Goal: Information Seeking & Learning: Learn about a topic

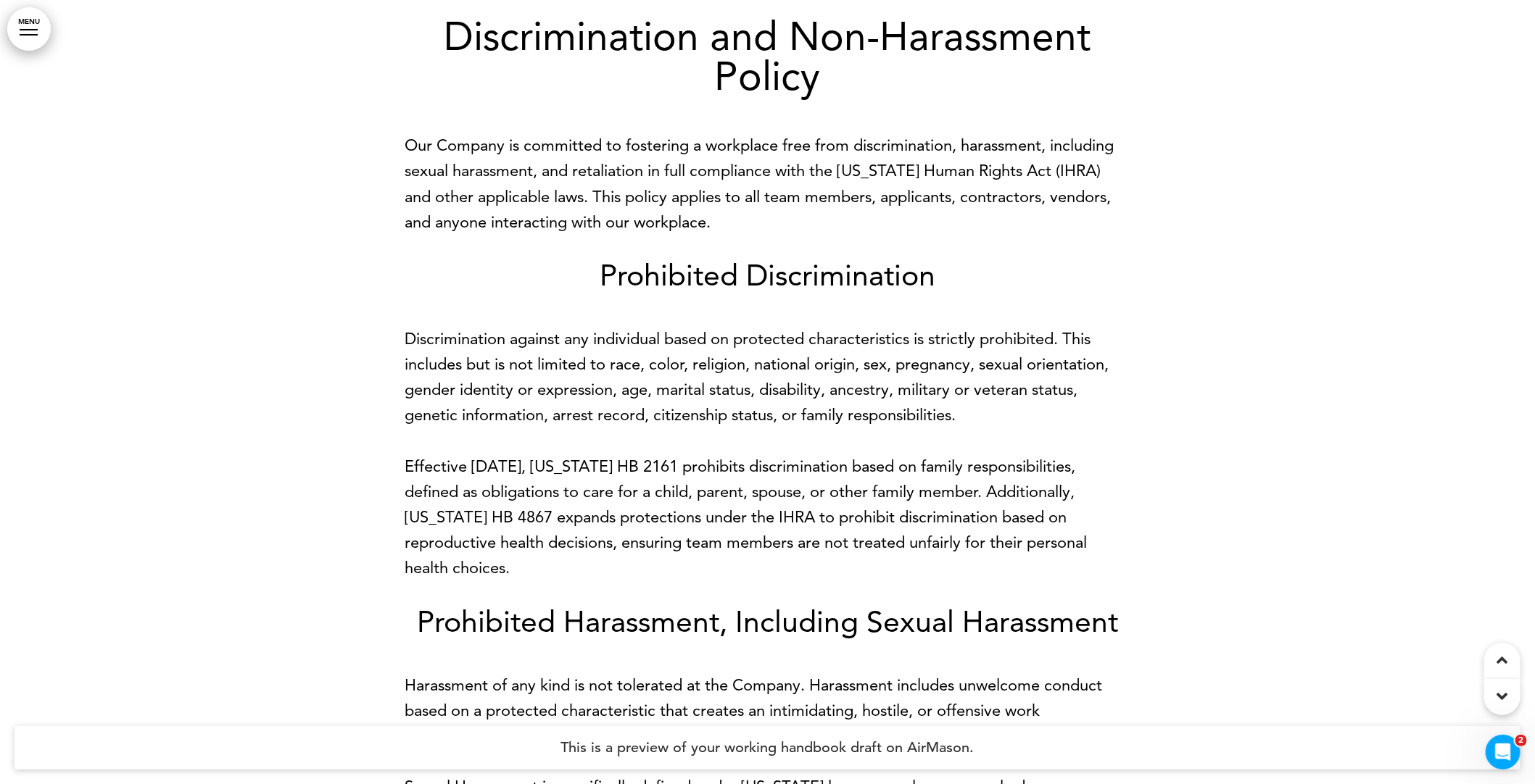
scroll to position [18002, 0]
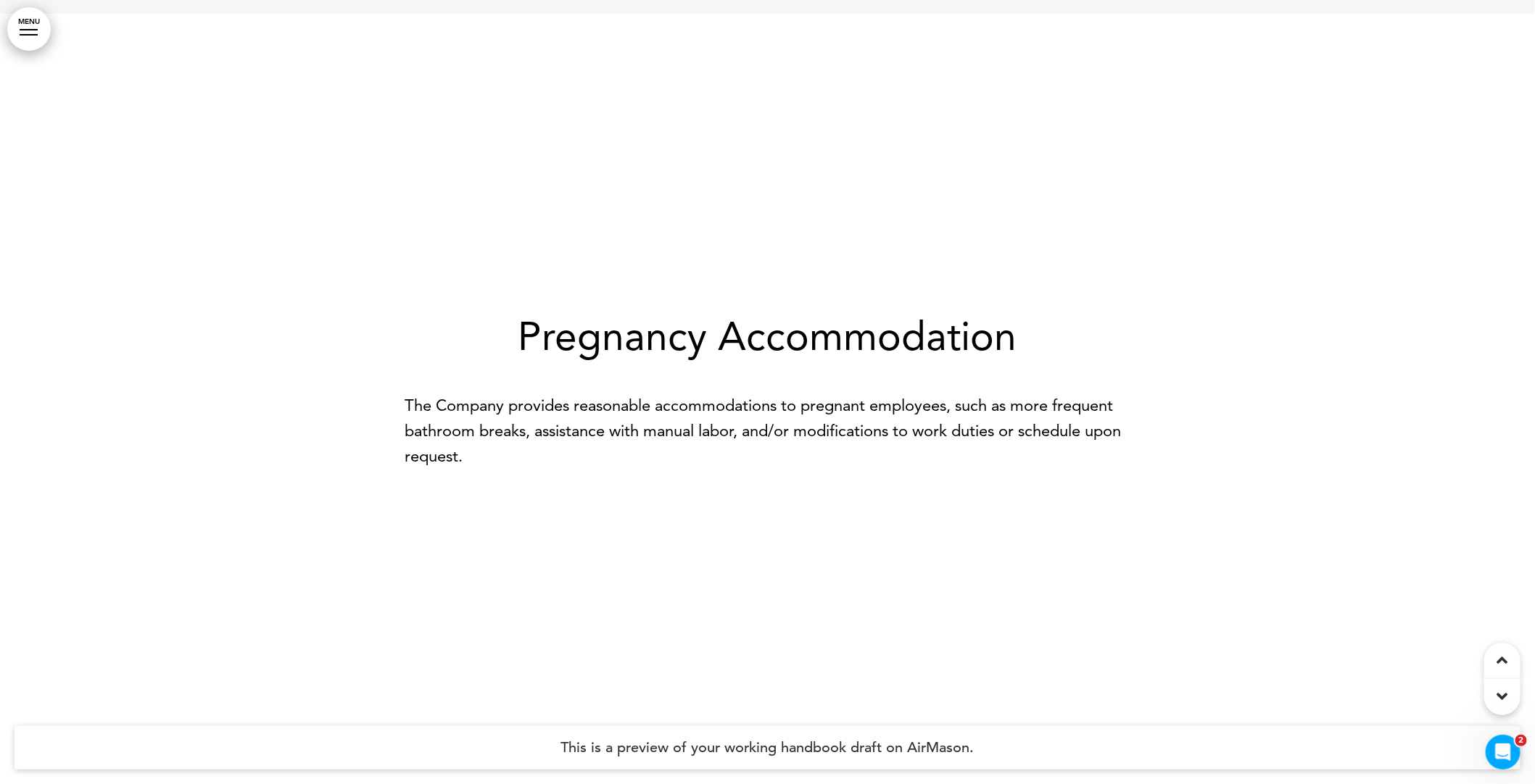
click at [591, 470] on p "The Company provides reasonable accommodations to pregnant employees, such as m…" at bounding box center [768, 431] width 725 height 77
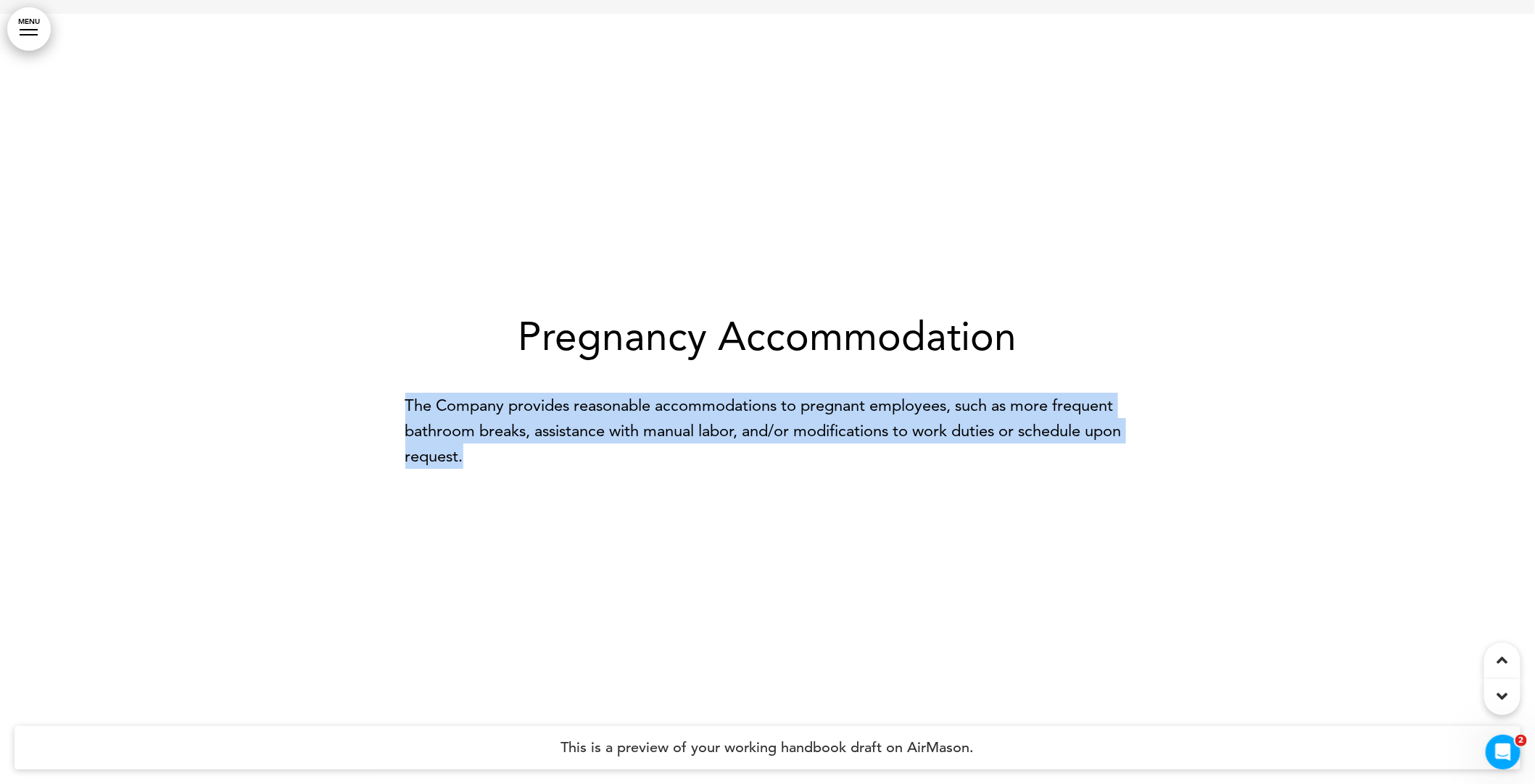
click at [591, 470] on p "The Company provides reasonable accommodations to pregnant employees, such as m…" at bounding box center [768, 431] width 725 height 77
copy div "The Company provides reasonable accommodations to pregnant employees, such as m…"
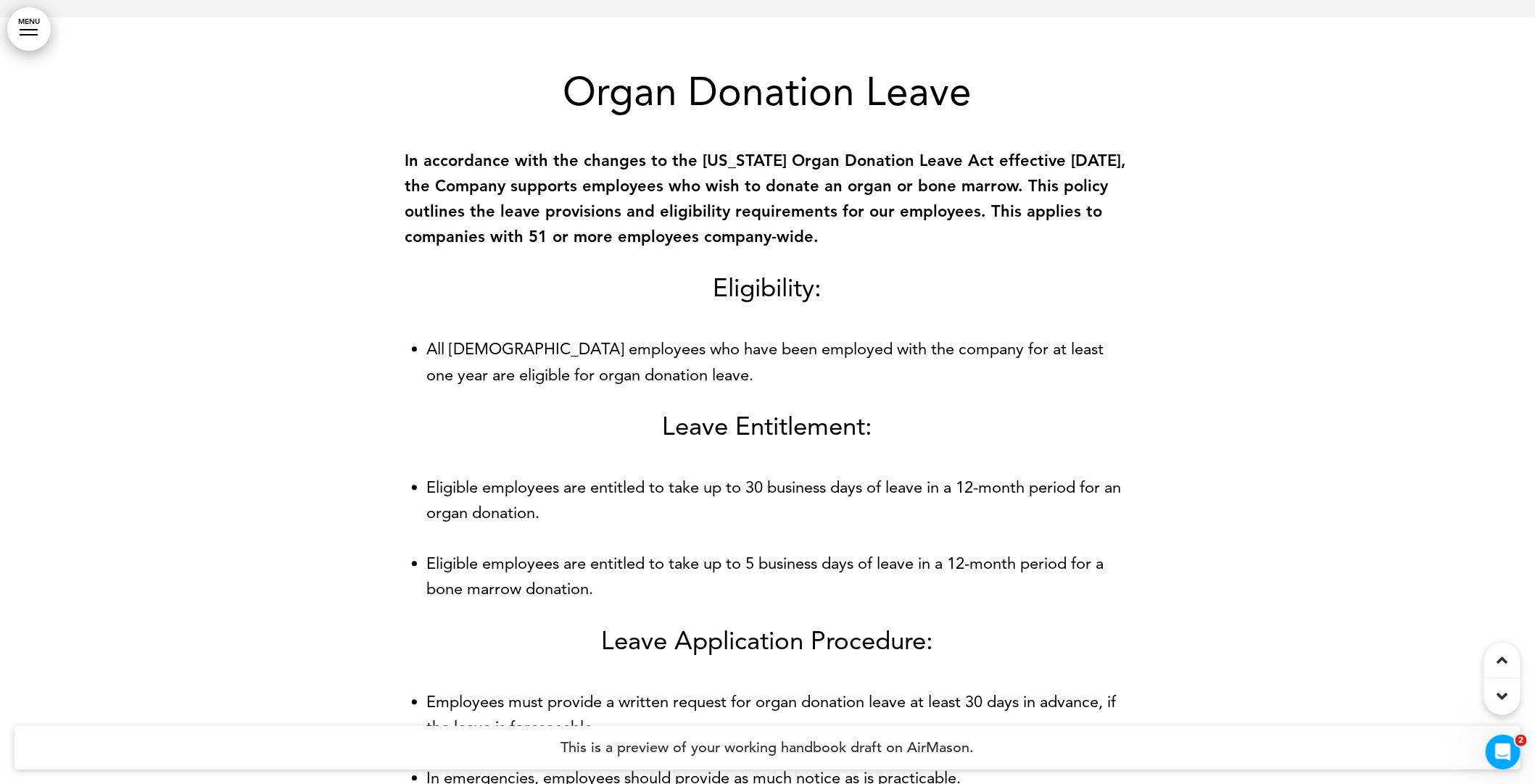
scroll to position [26301, 0]
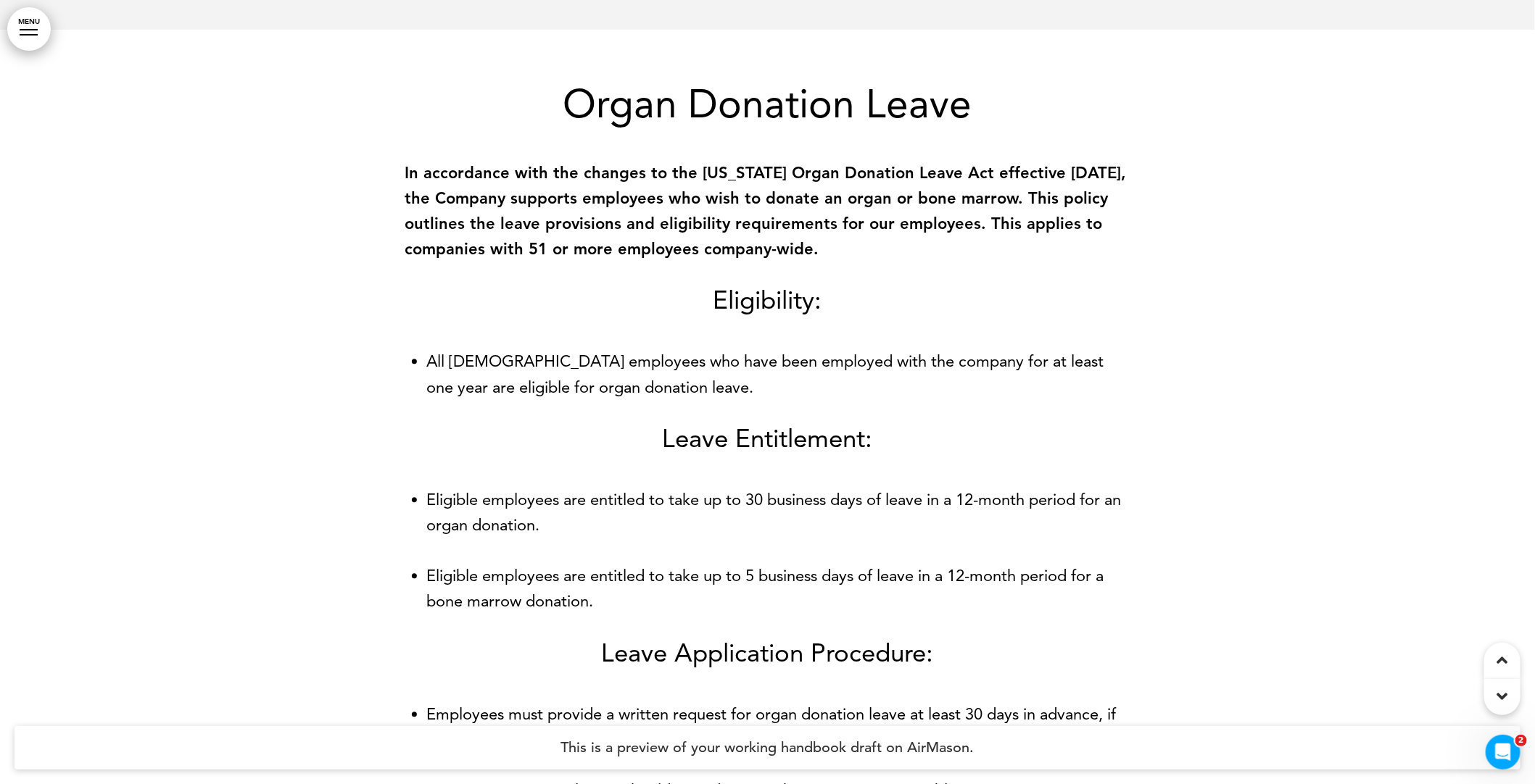
click at [574, 124] on h1 "Organ Donation Leave" at bounding box center [768, 104] width 725 height 39
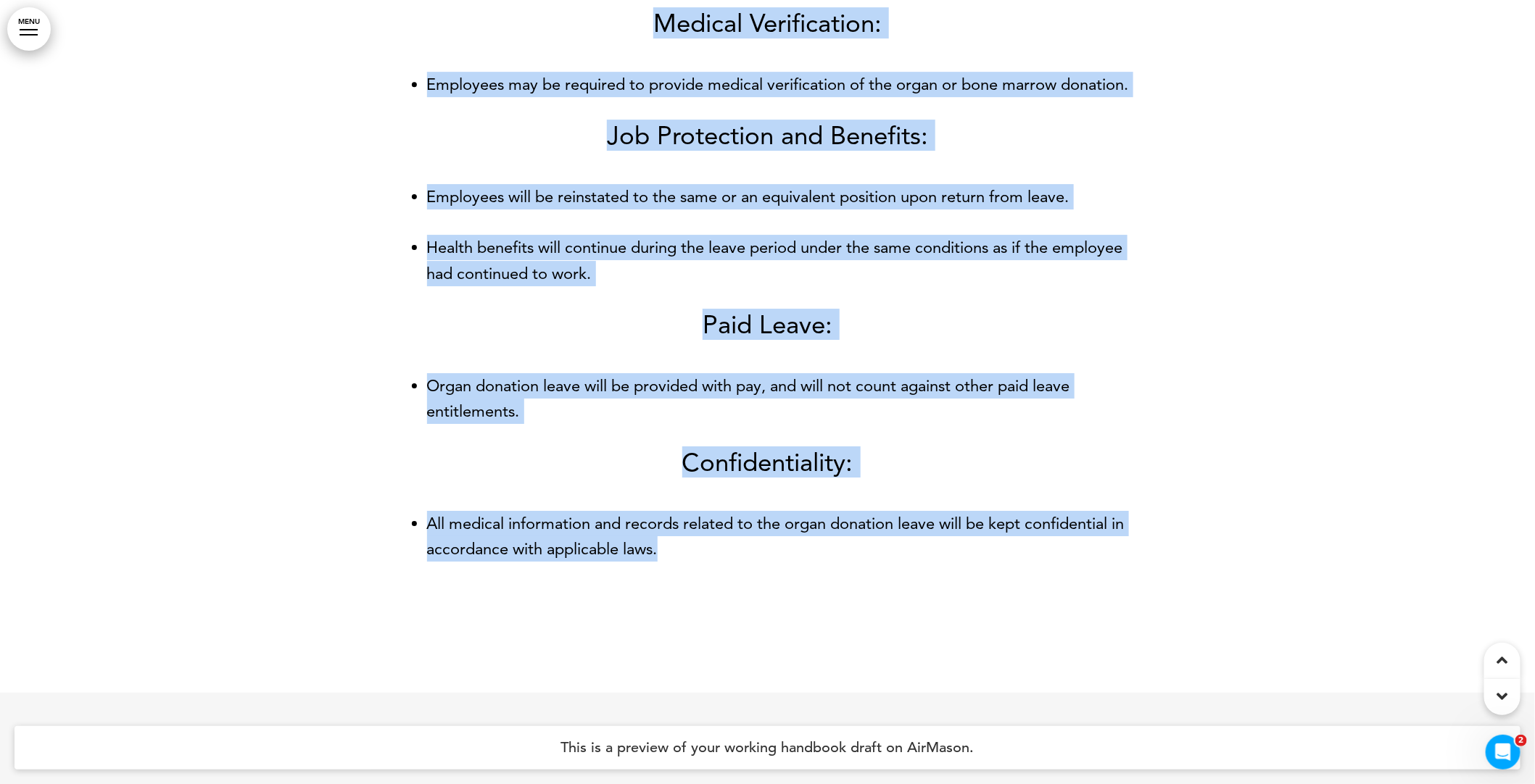
scroll to position [27120, 0]
drag, startPoint x: 567, startPoint y: 191, endPoint x: 731, endPoint y: 668, distance: 504.4
copy div "Organ Donation Leave In accordance with the changes to the Illinois Organ Donat…"
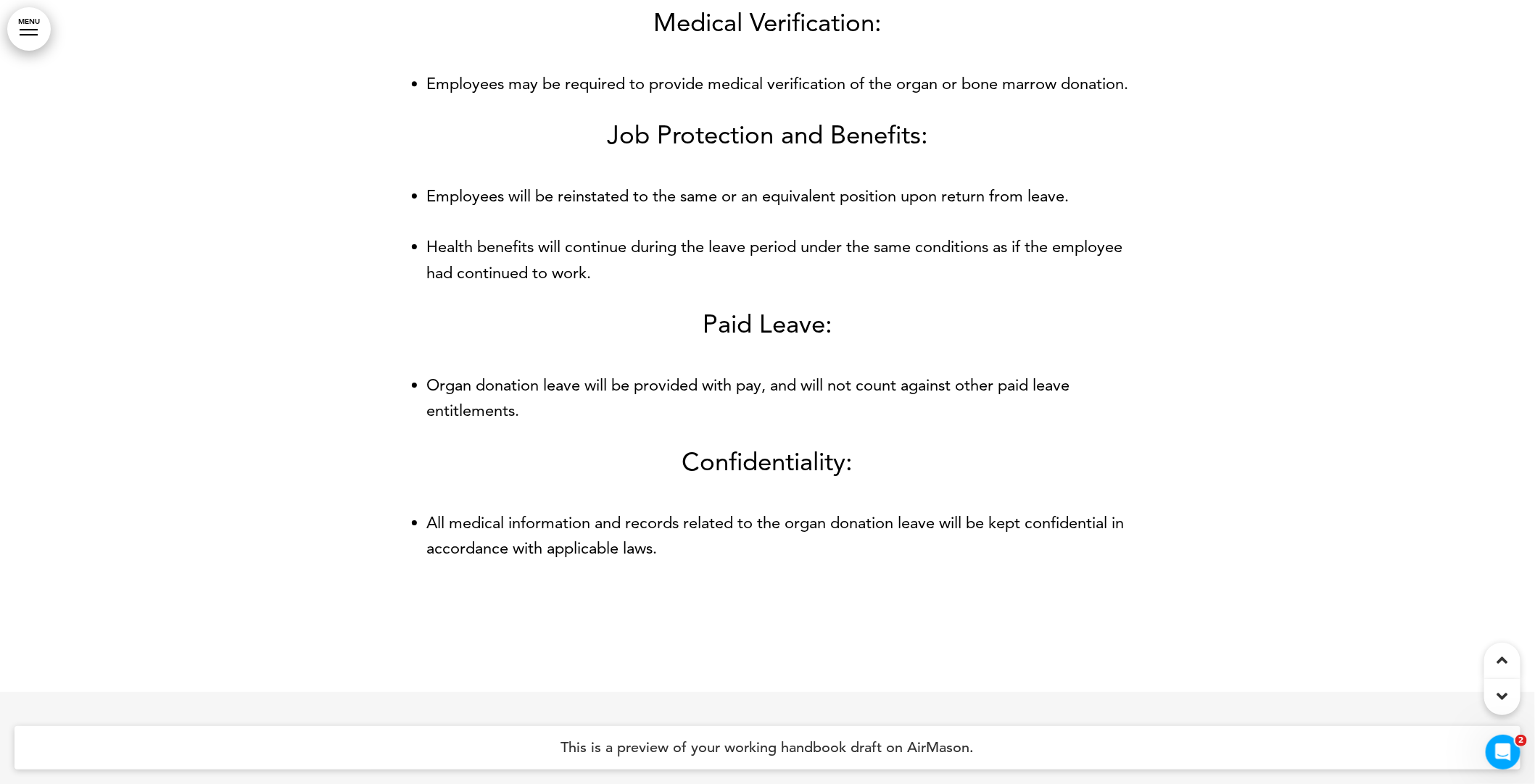
scroll to position [23550, 0]
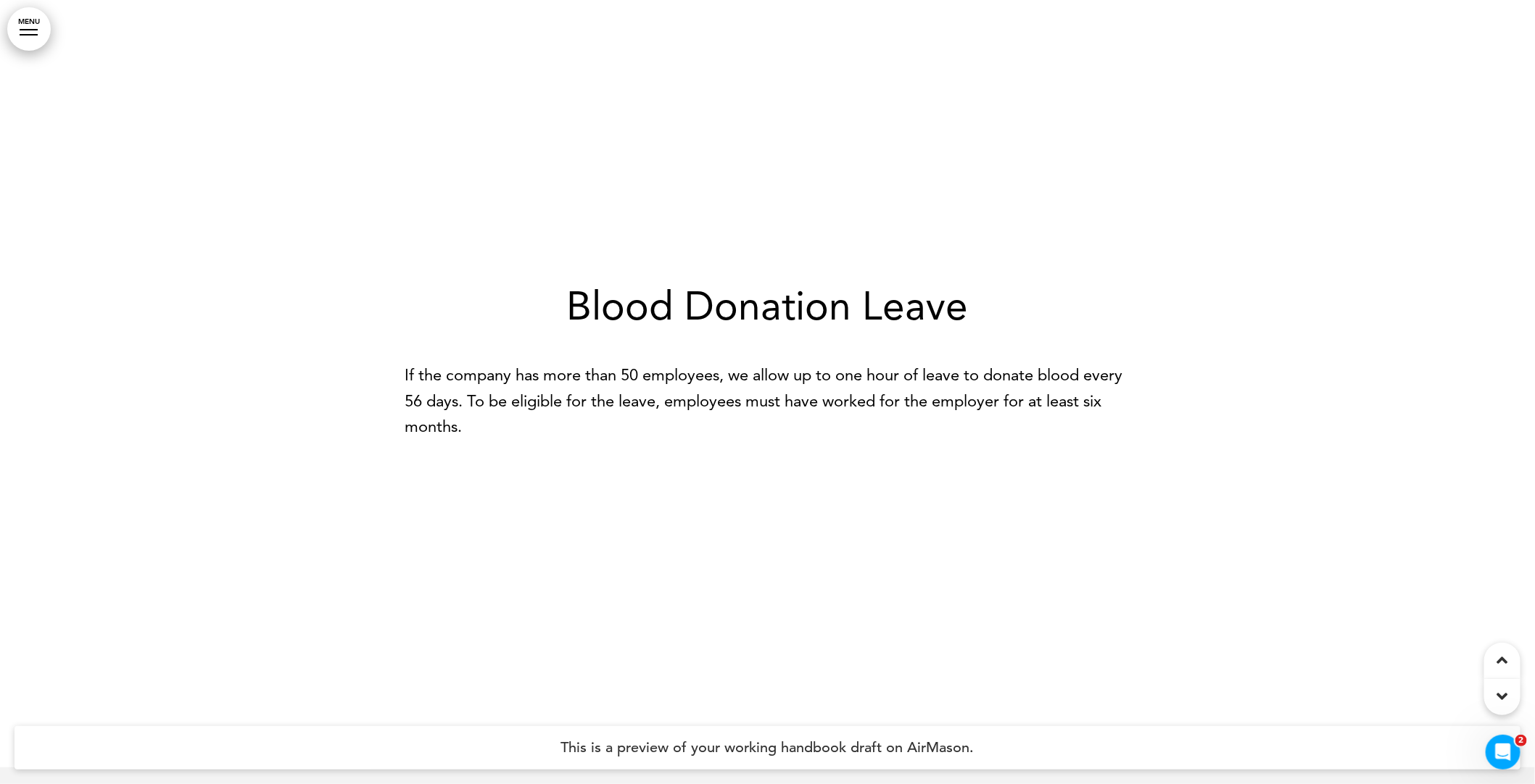
click at [568, 327] on h1 "Blood Donation Leave" at bounding box center [768, 306] width 725 height 39
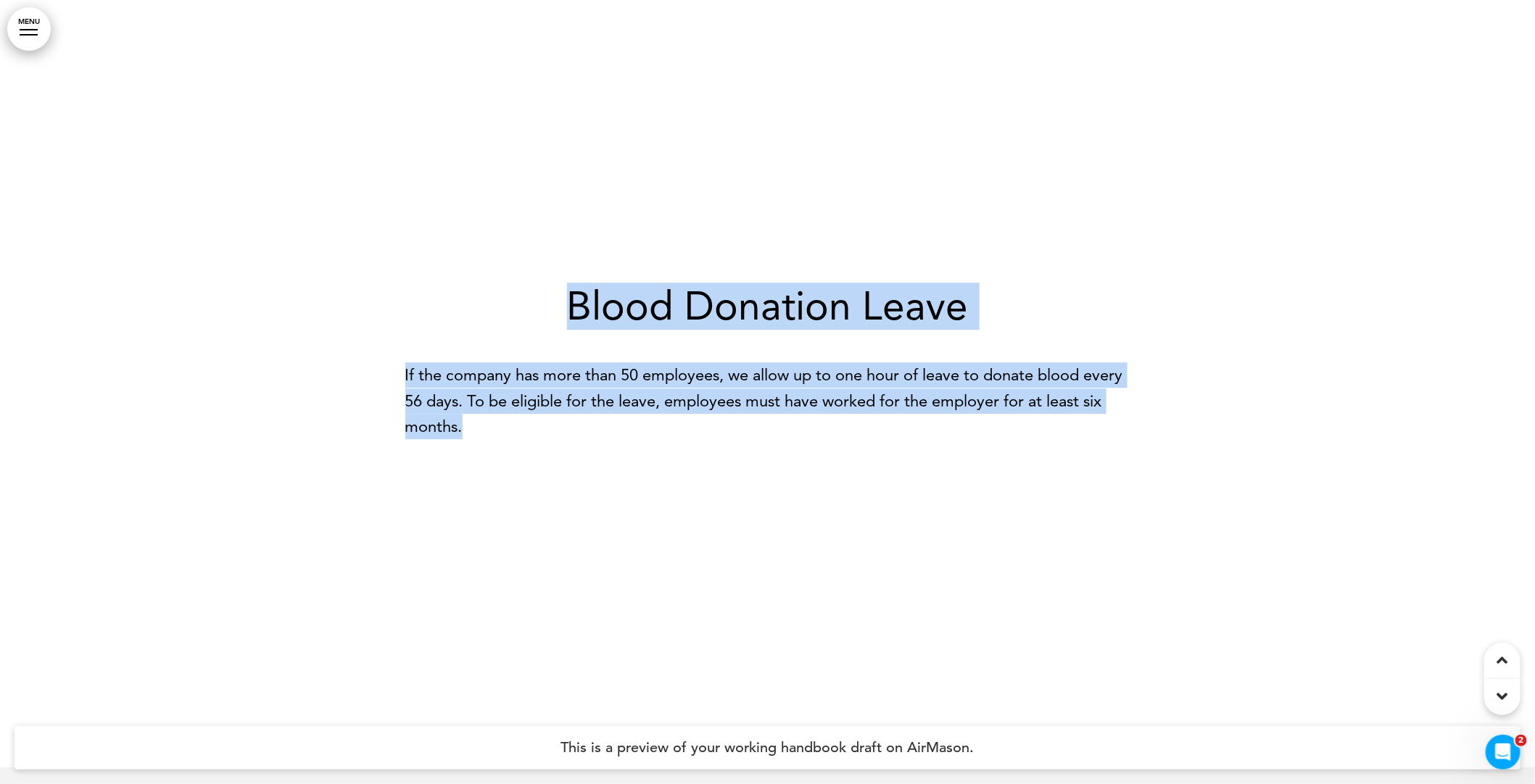
drag, startPoint x: 570, startPoint y: 382, endPoint x: 644, endPoint y: 524, distance: 160.1
click at [644, 440] on div "Blood Donation Leave If the company has more than 50 employees, we allow up to …" at bounding box center [768, 362] width 725 height 152
copy div "Blood Donation Leave If the company has more than 50 employees, we allow up to …"
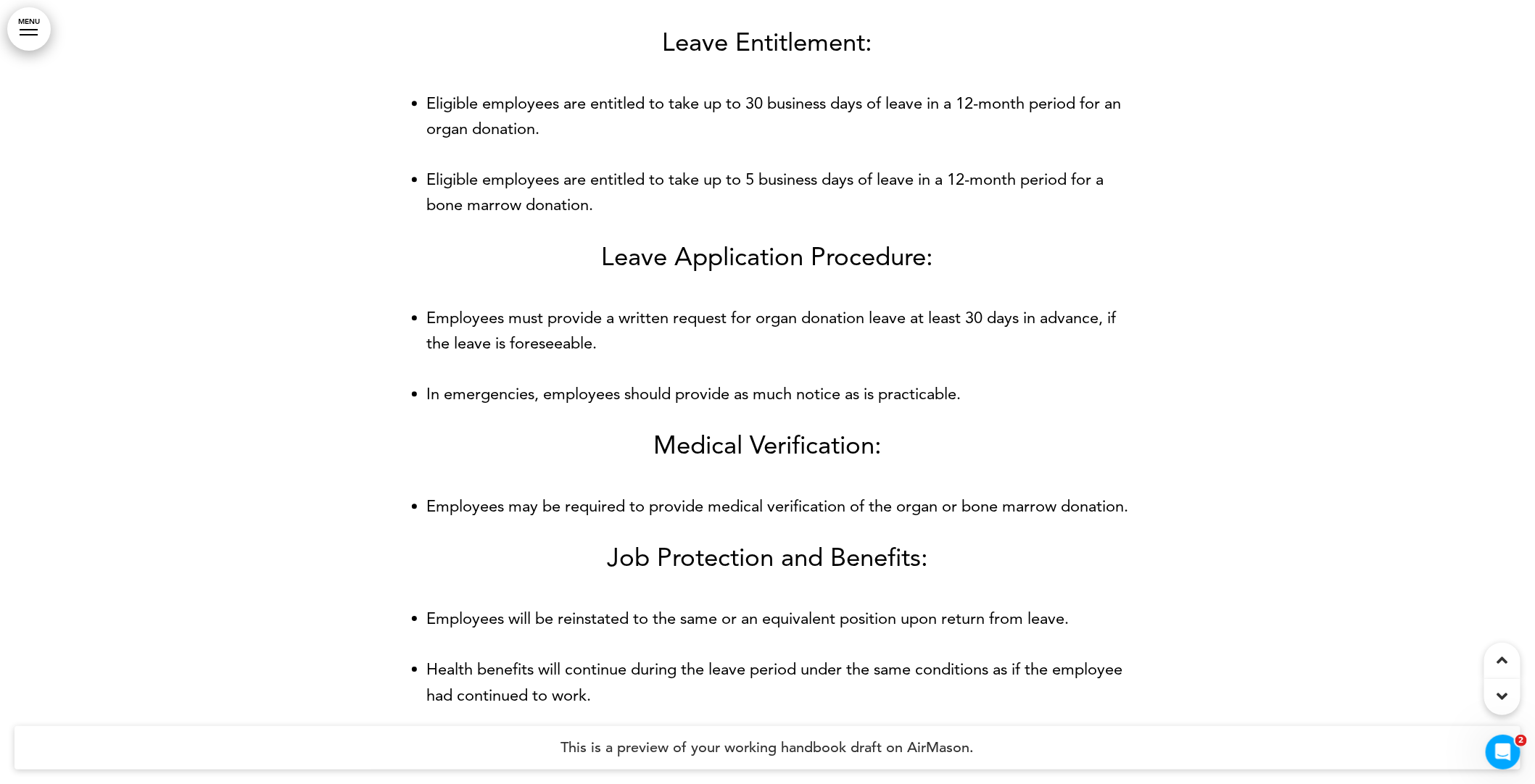
scroll to position [34147, 0]
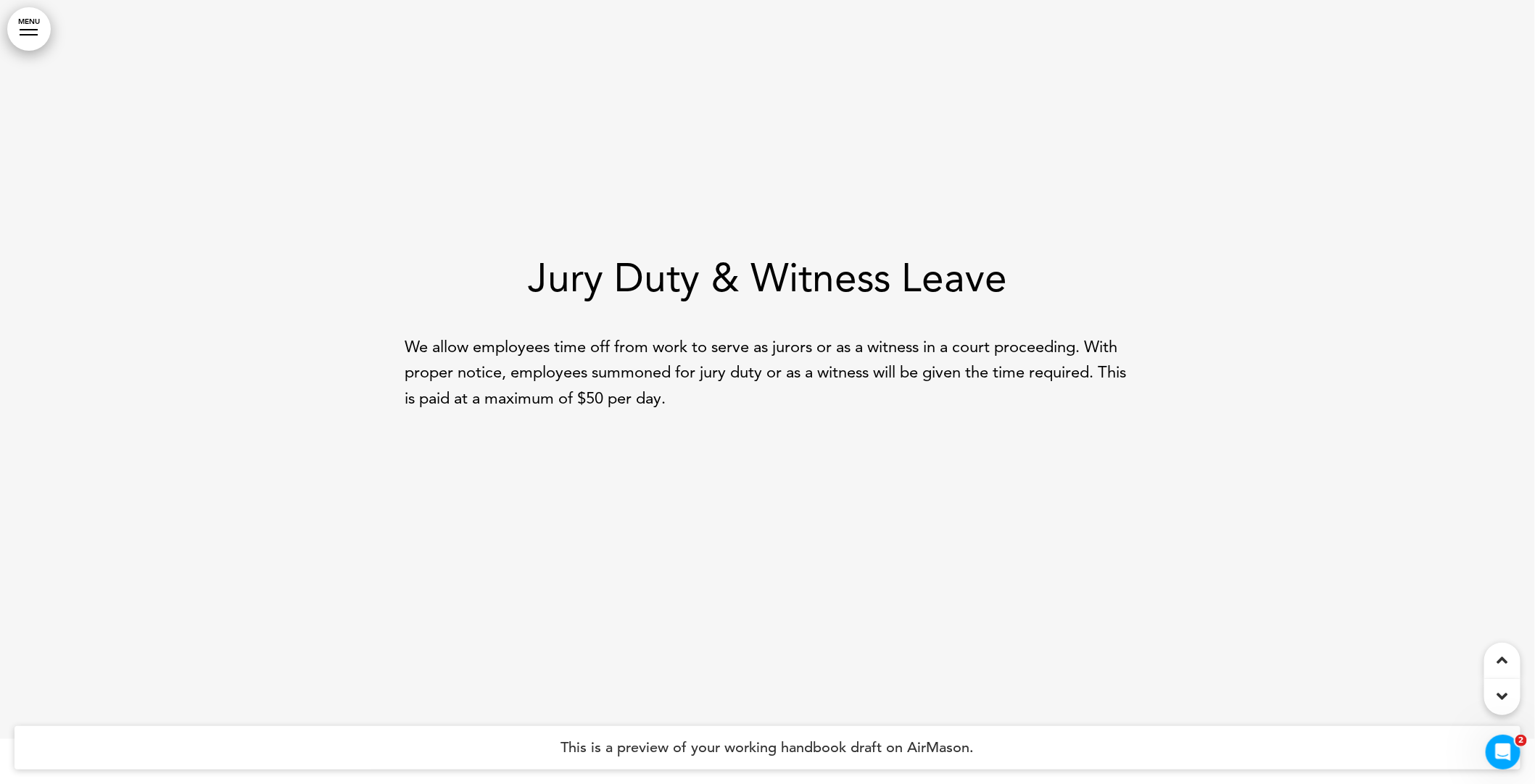
click at [538, 298] on h1 "Jury Duty & Witness Leave" at bounding box center [768, 278] width 725 height 39
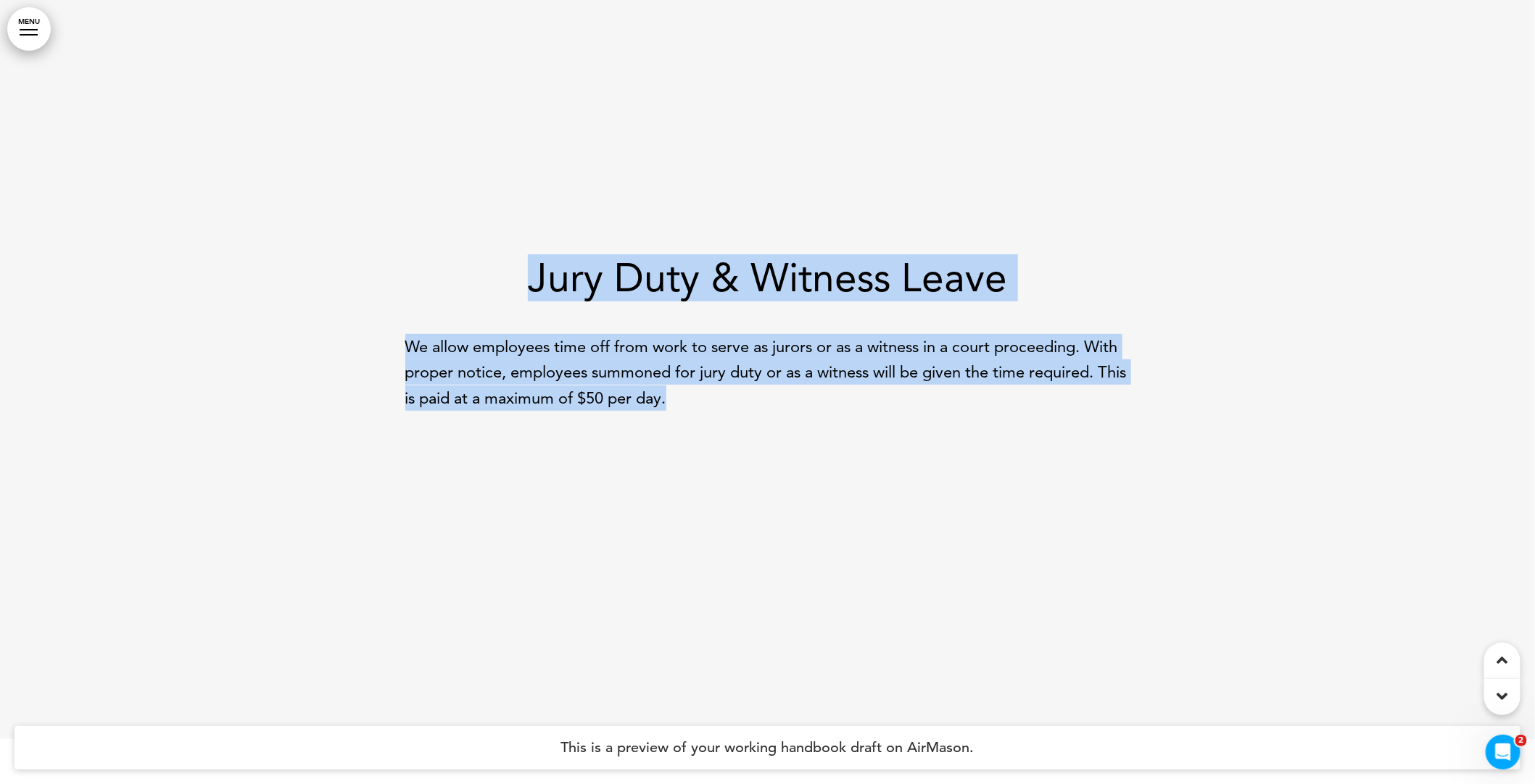
drag, startPoint x: 534, startPoint y: 391, endPoint x: 711, endPoint y: 519, distance: 218.4
click at [711, 411] on div "Jury Duty & Witness Leave We allow employees time off from work to serve as jur…" at bounding box center [768, 335] width 725 height 152
copy div "Jury Duty & Witness Leave We allow employees time off from work to serve as jur…"
click at [806, 411] on p "We allow employees time off from work to serve as jurors or as a witness in a c…" at bounding box center [768, 372] width 725 height 77
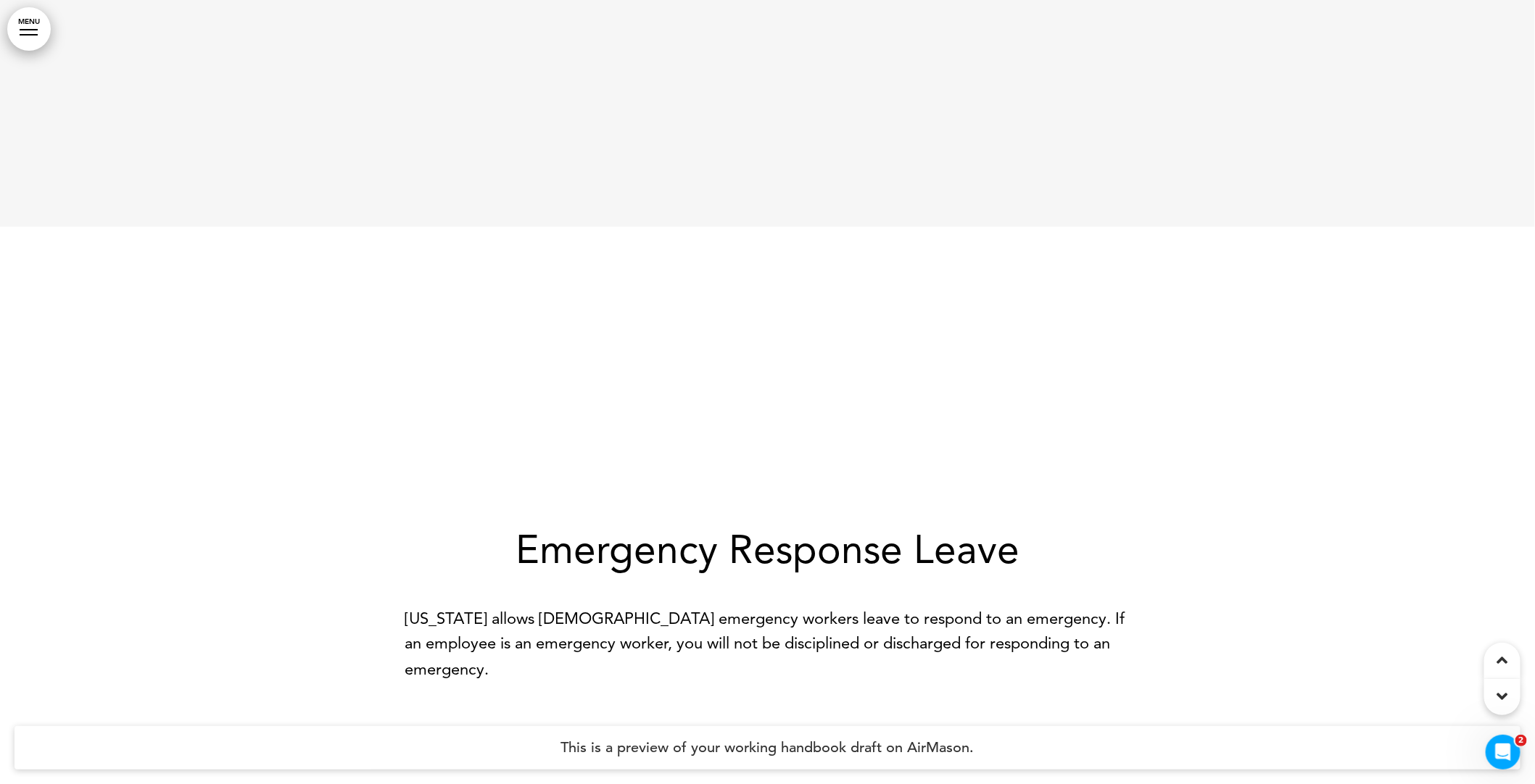
scroll to position [34661, 0]
click at [31, 25] on link "MENU" at bounding box center [29, 29] width 43 height 43
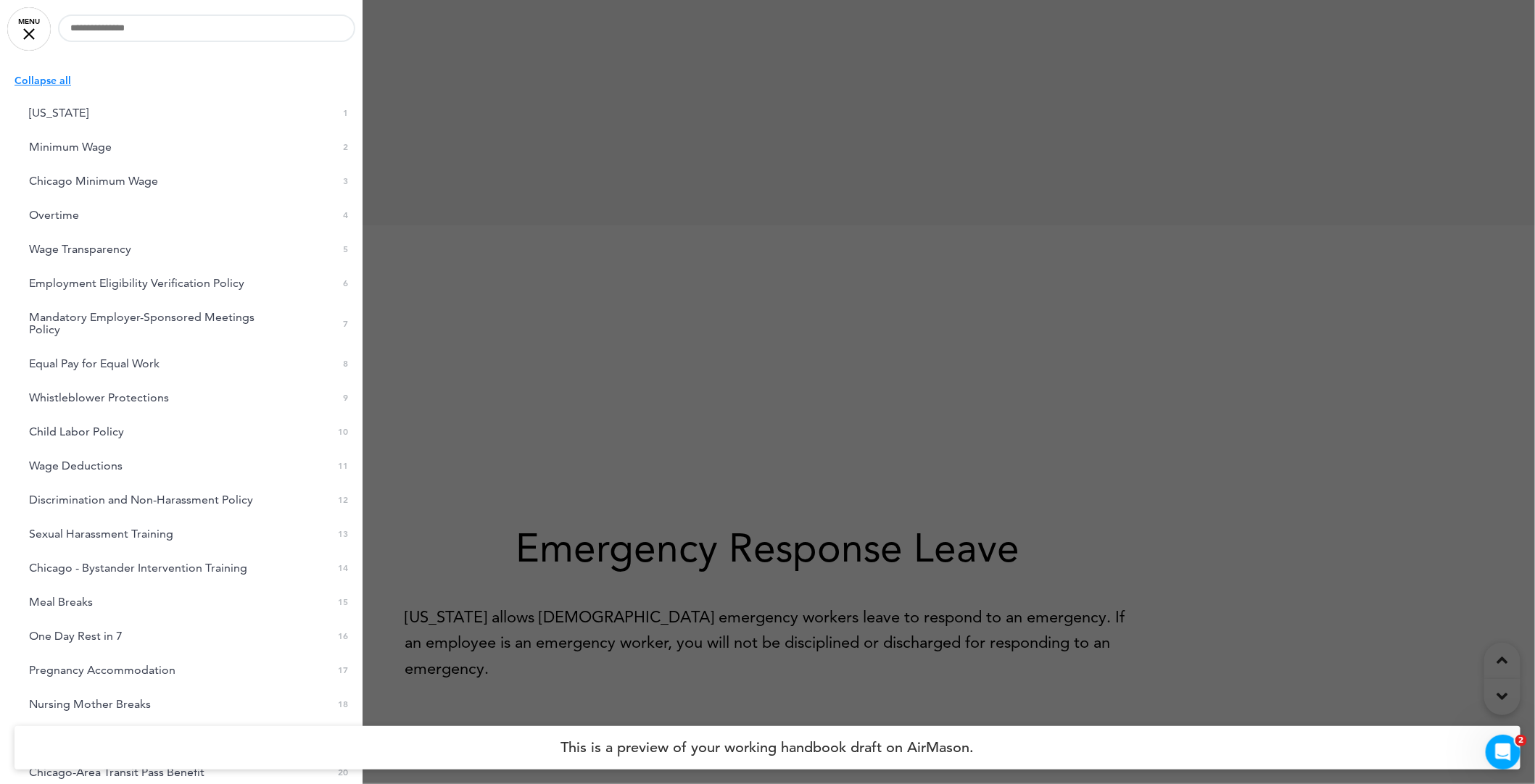
click at [35, 40] on link "MENU" at bounding box center [29, 29] width 43 height 43
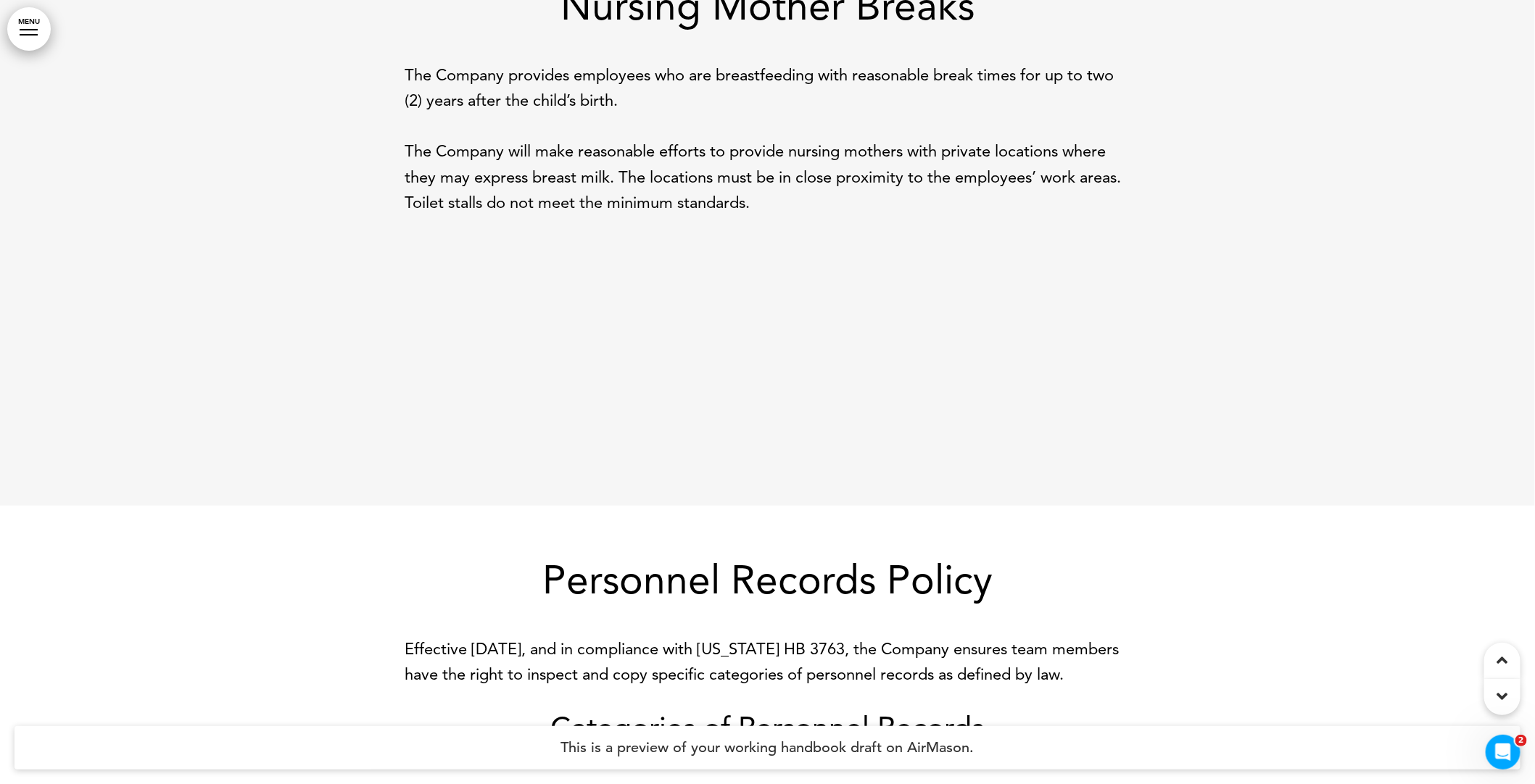
scroll to position [18936, 0]
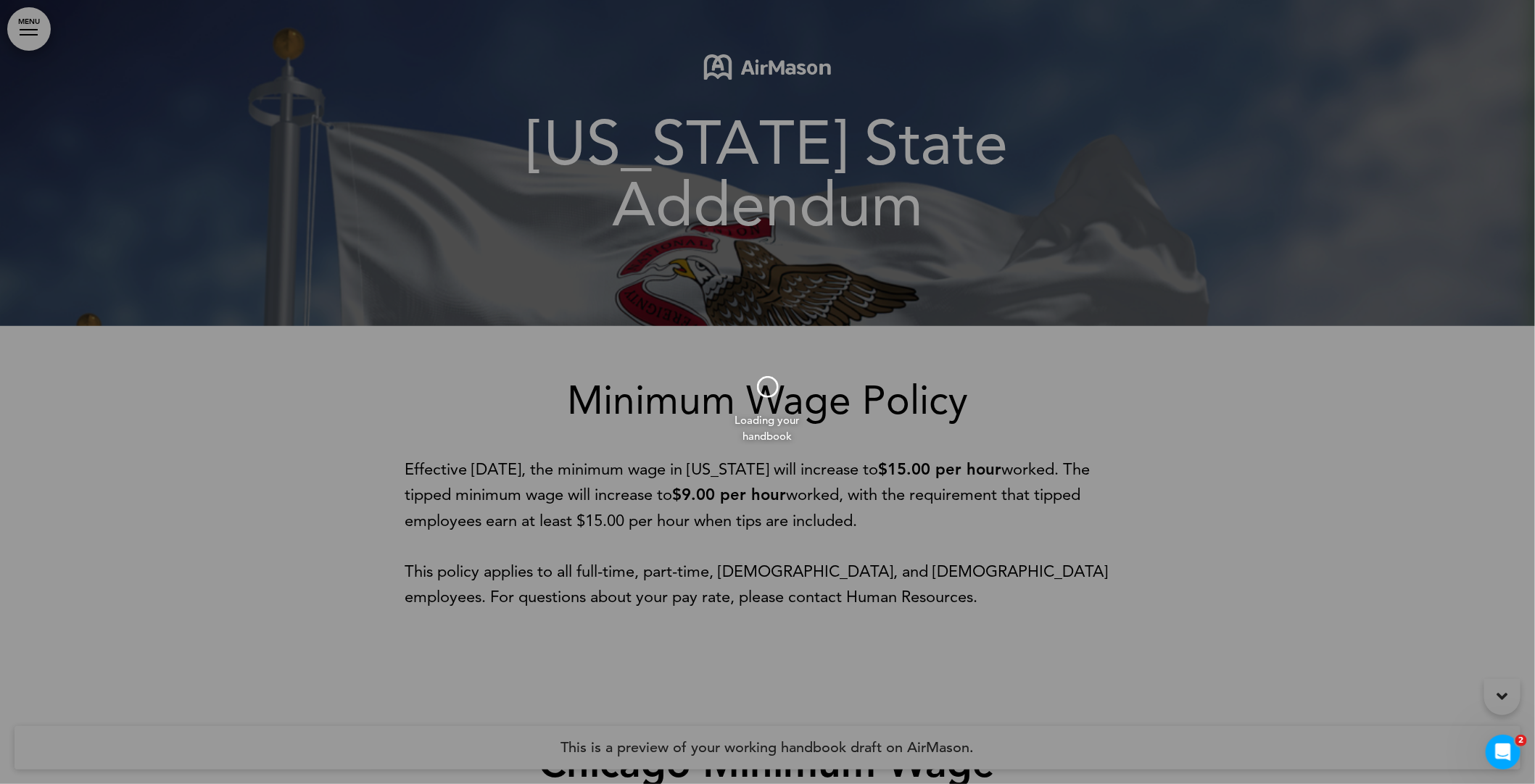
scroll to position [13, 0]
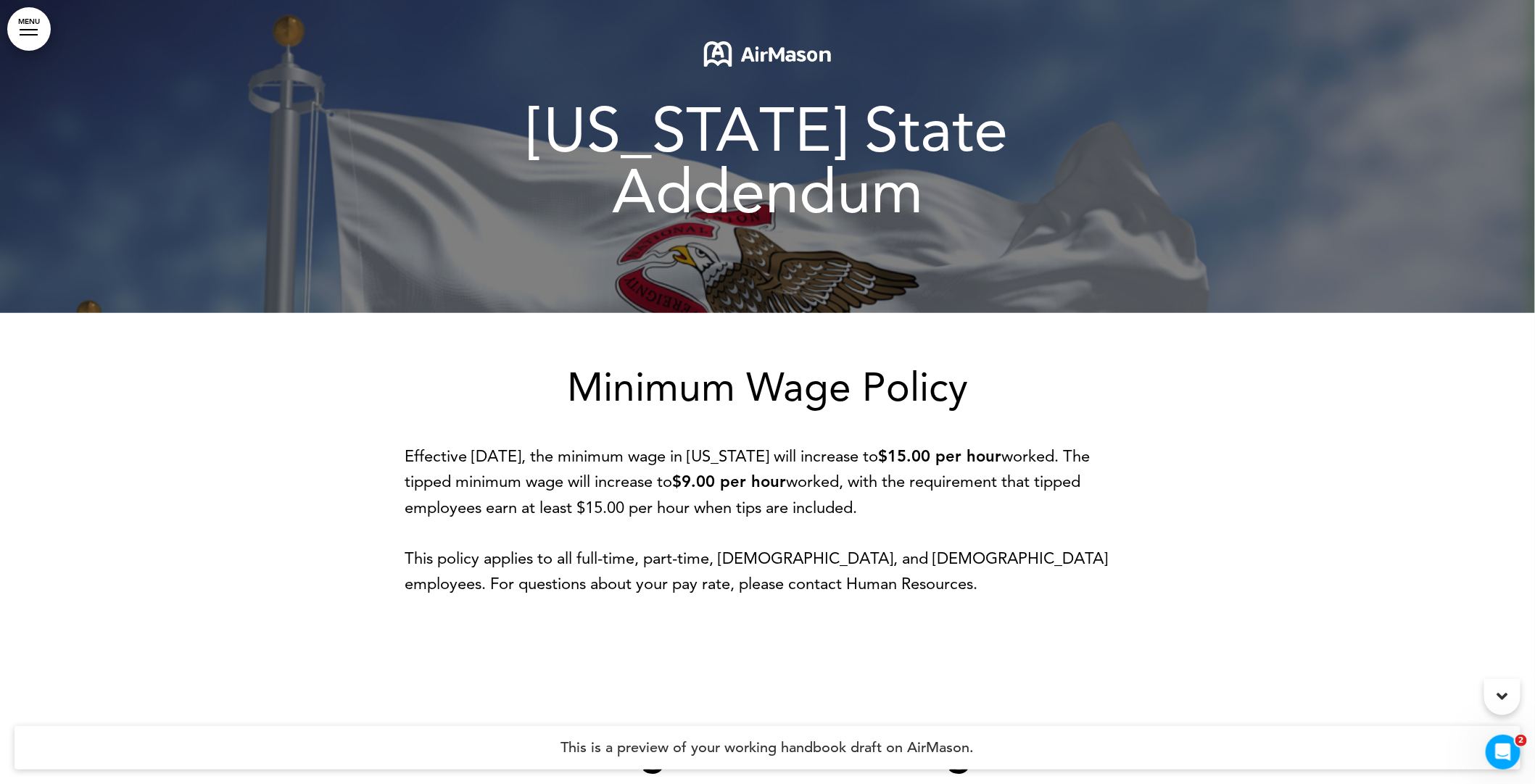
click at [956, 370] on div "Minimum Wage Policy Effective January 1, 2025, the minimum wage in Illinois wil…" at bounding box center [768, 482] width 725 height 229
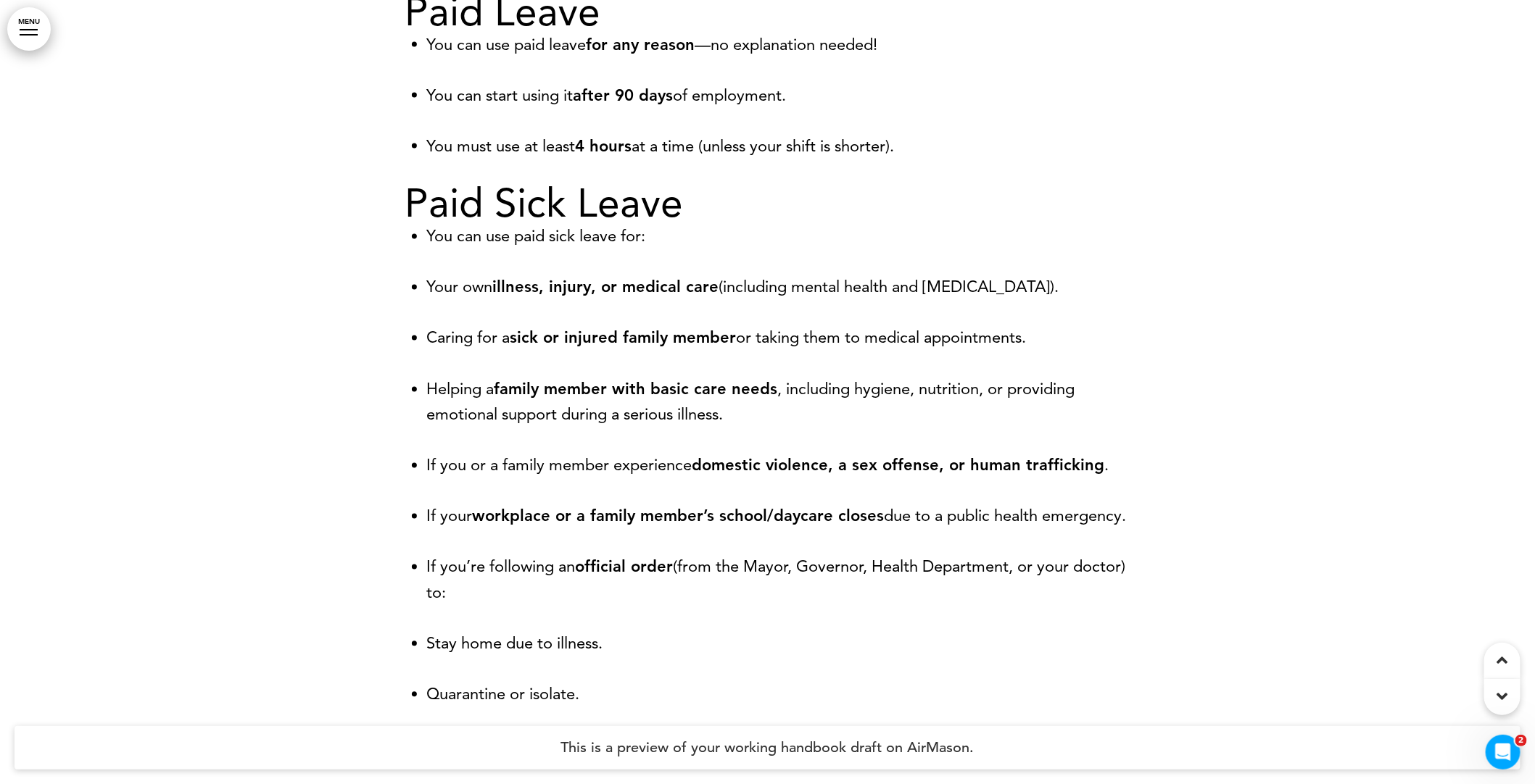
scroll to position [28896, 0]
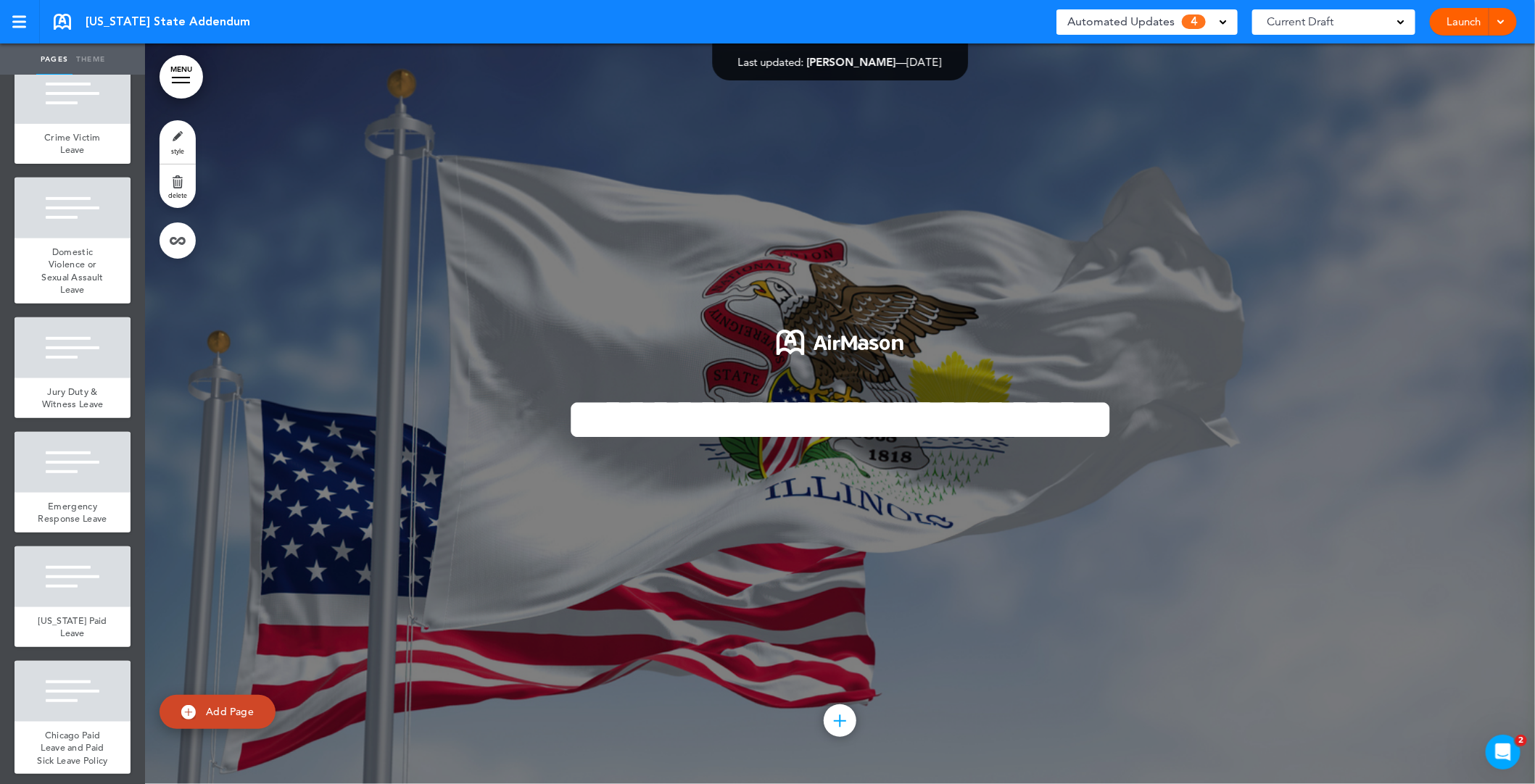
scroll to position [3365, 0]
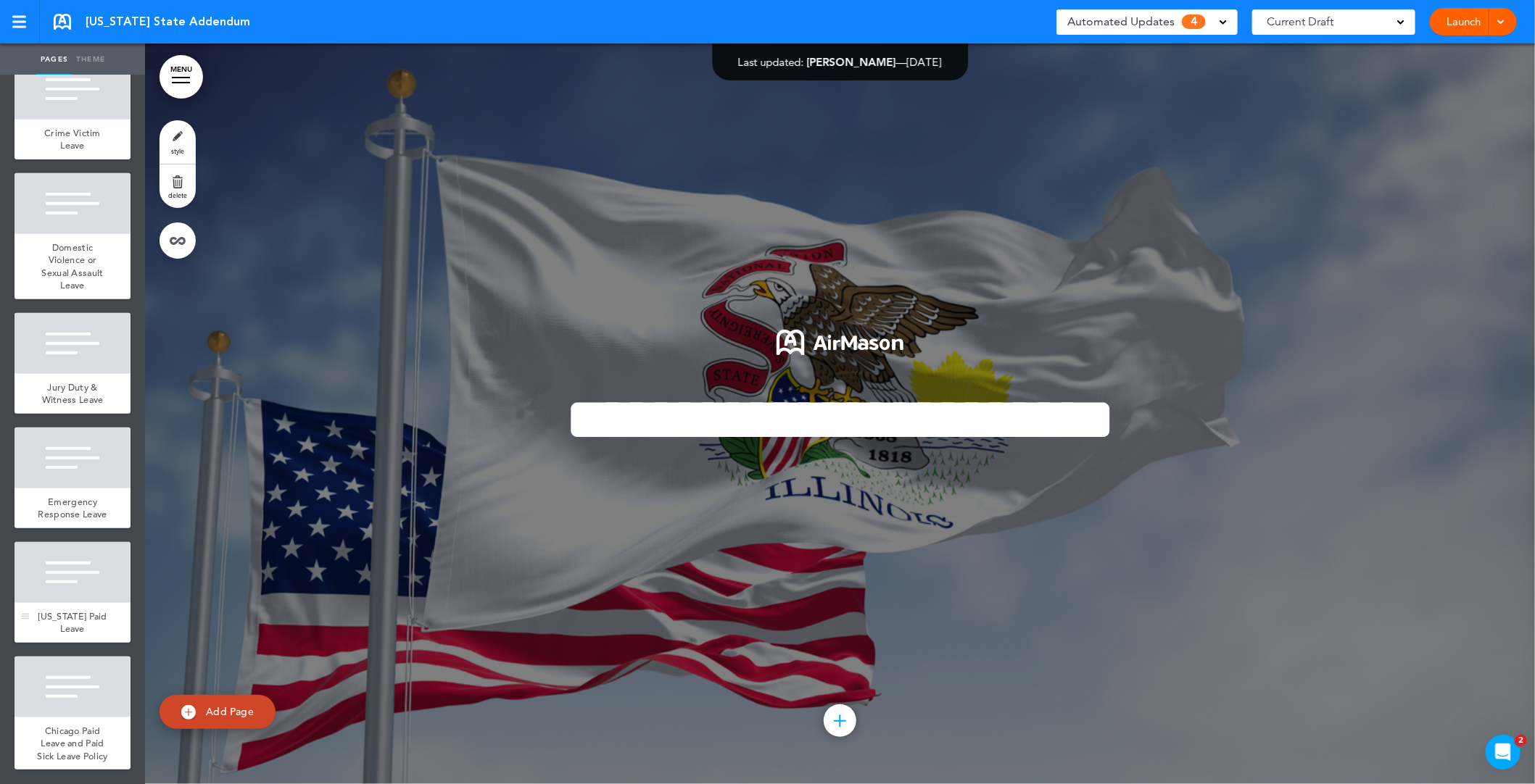
click at [103, 613] on div "[US_STATE] Paid Leave" at bounding box center [72, 623] width 116 height 39
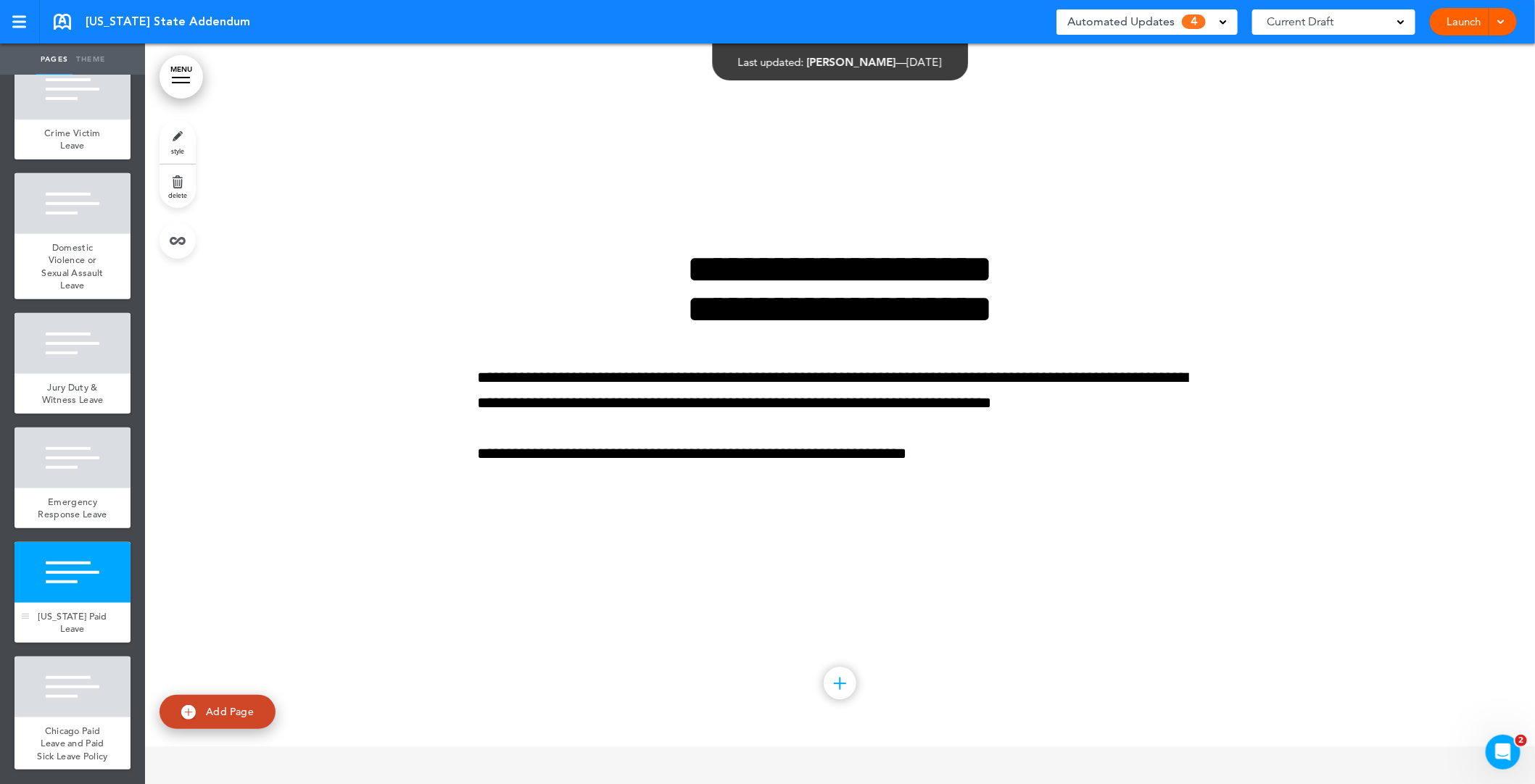
scroll to position [34991, 0]
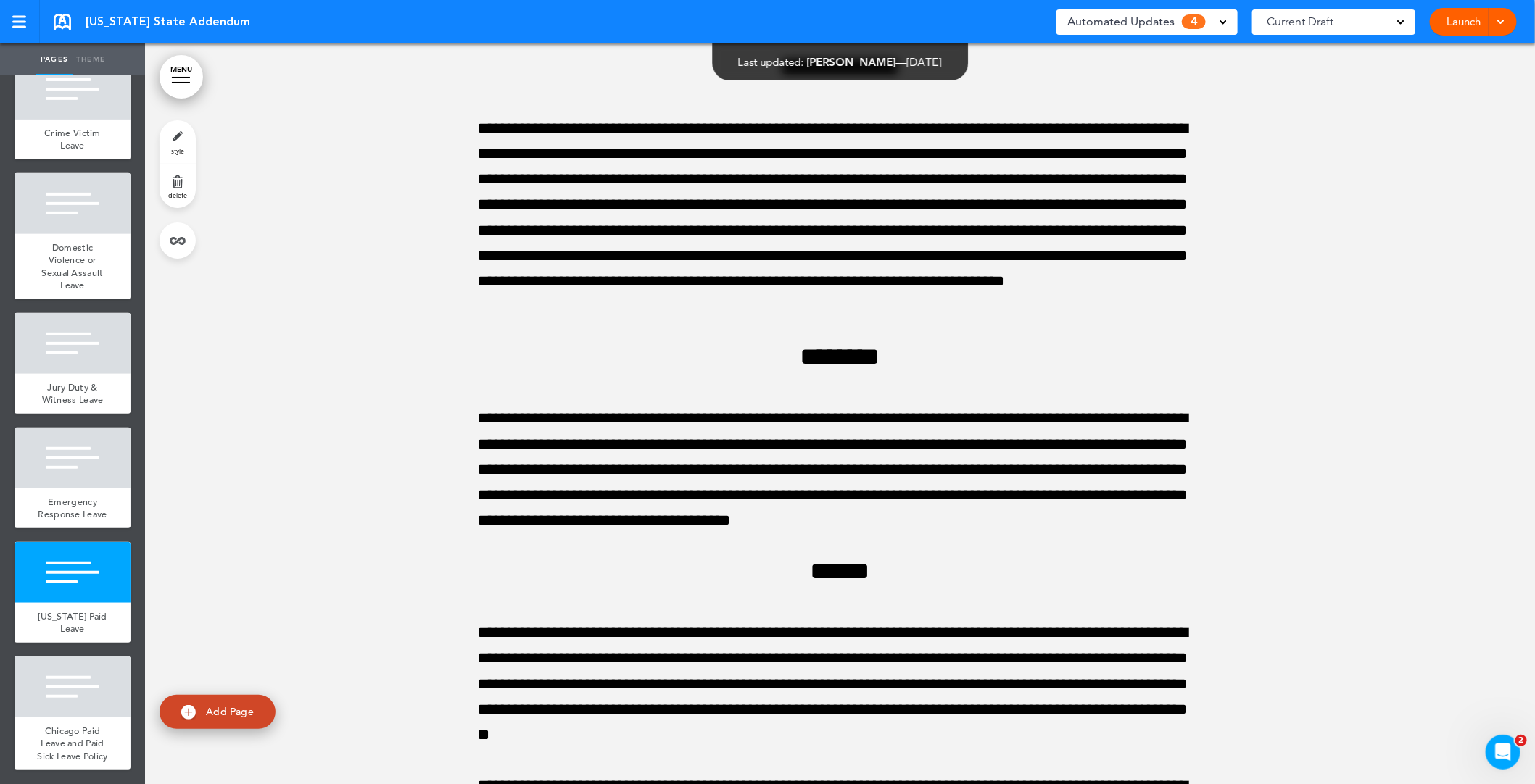
click at [243, 719] on link "Add Page" at bounding box center [217, 712] width 116 height 34
type input "********"
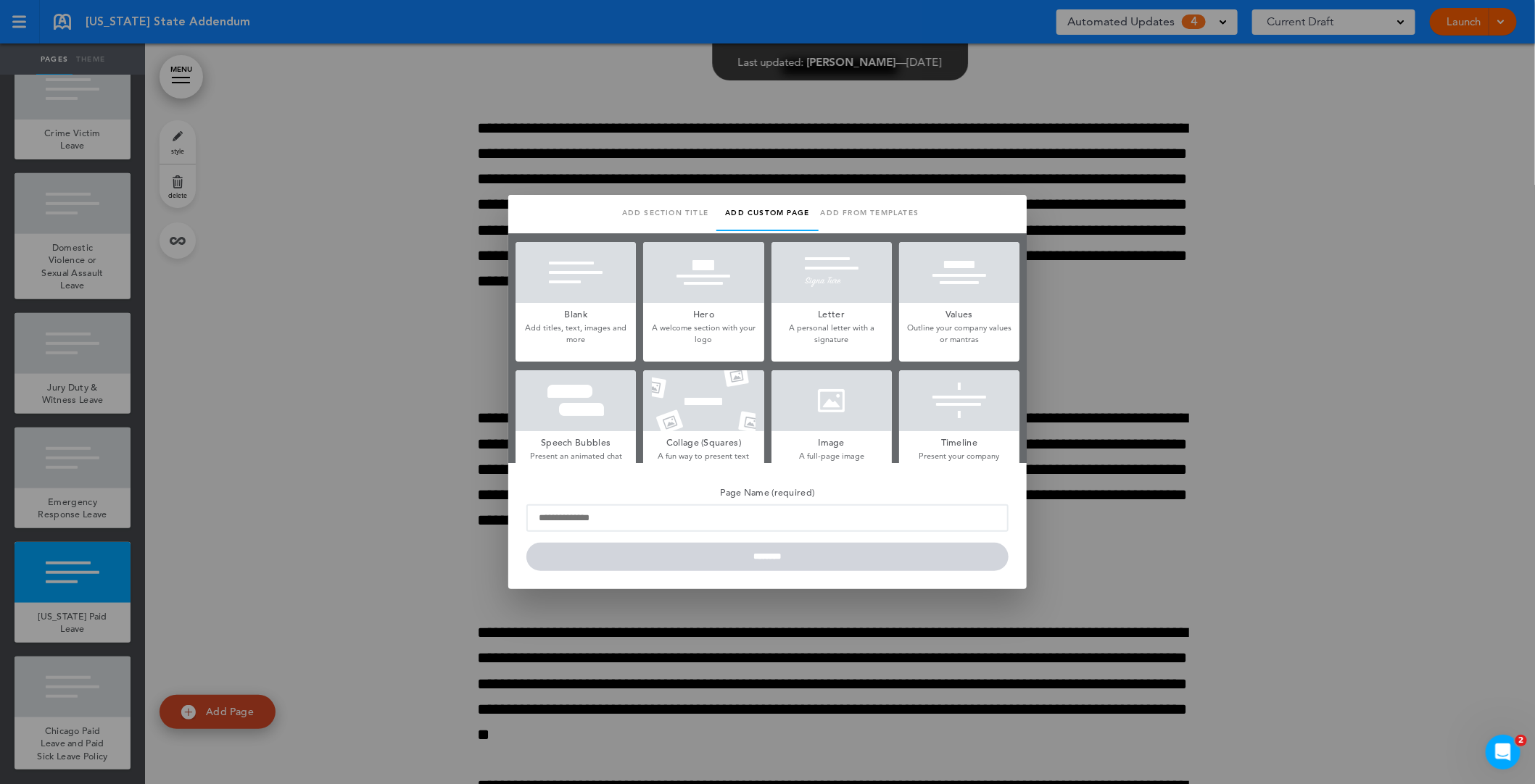
drag, startPoint x: 580, startPoint y: 294, endPoint x: 632, endPoint y: 366, distance: 88.8
click at [580, 294] on div at bounding box center [576, 273] width 120 height 61
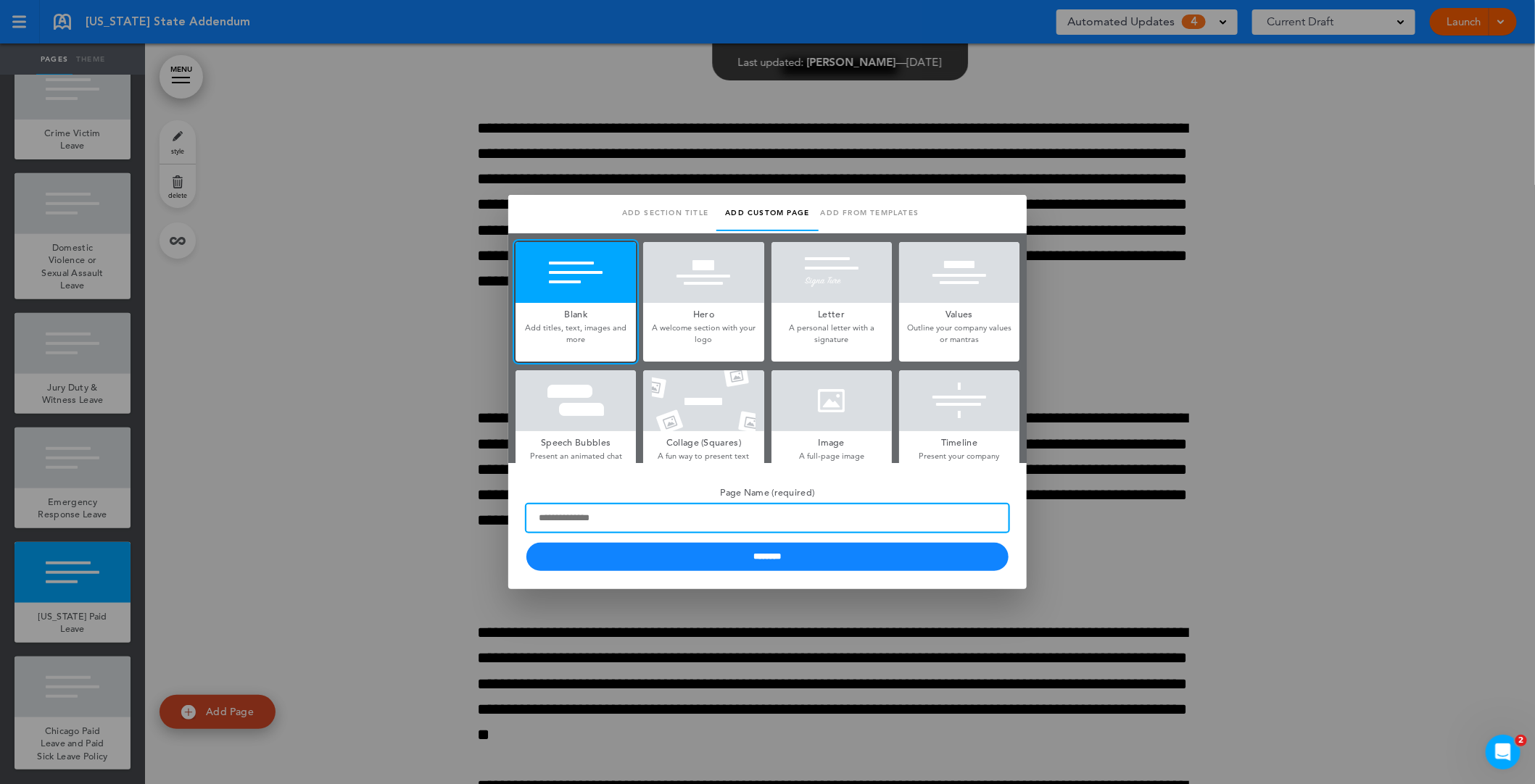
click at [734, 515] on input "Page Name (required)" at bounding box center [767, 518] width 482 height 28
click at [736, 516] on input "Page Name (required)" at bounding box center [767, 518] width 482 height 28
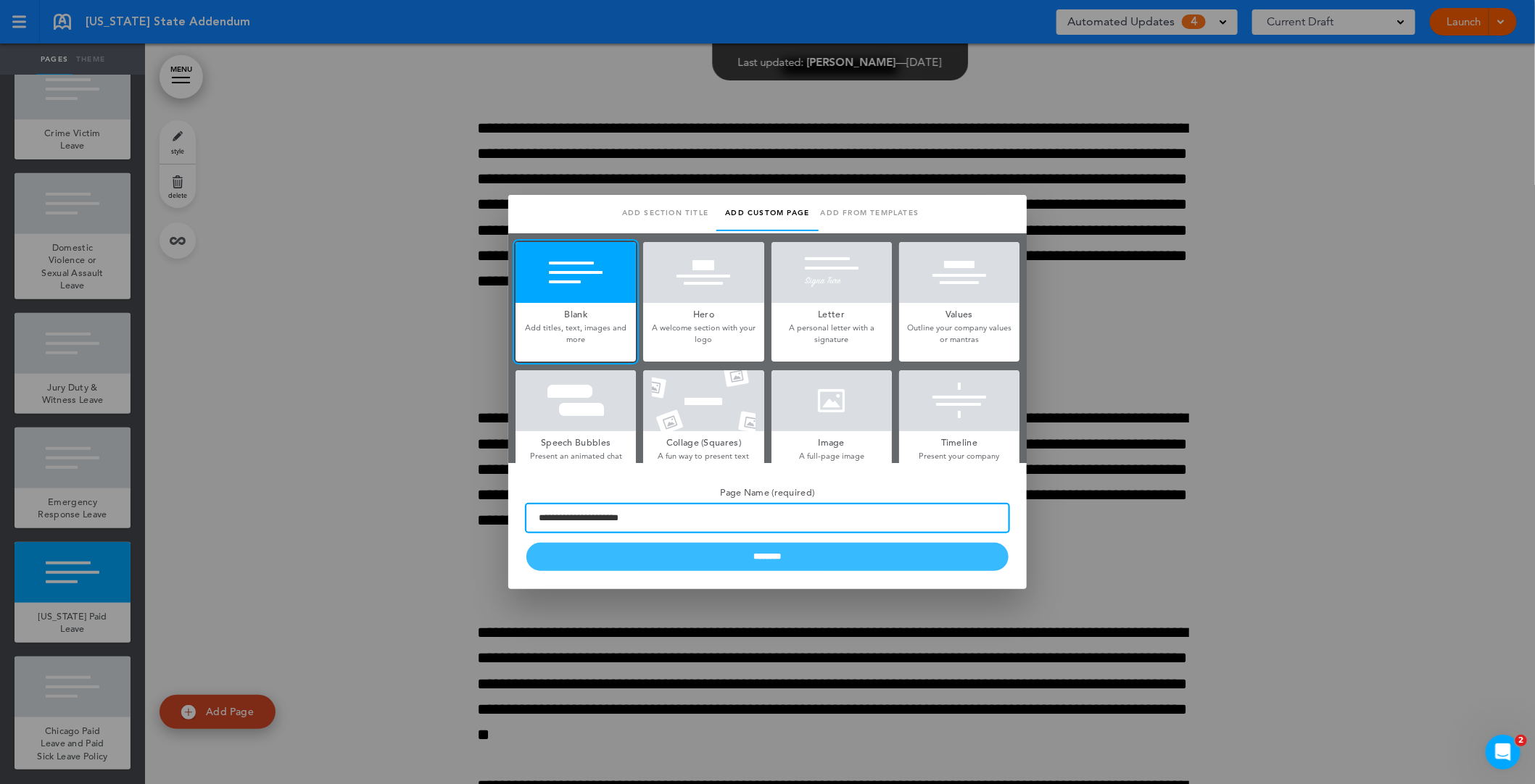
type input "**********"
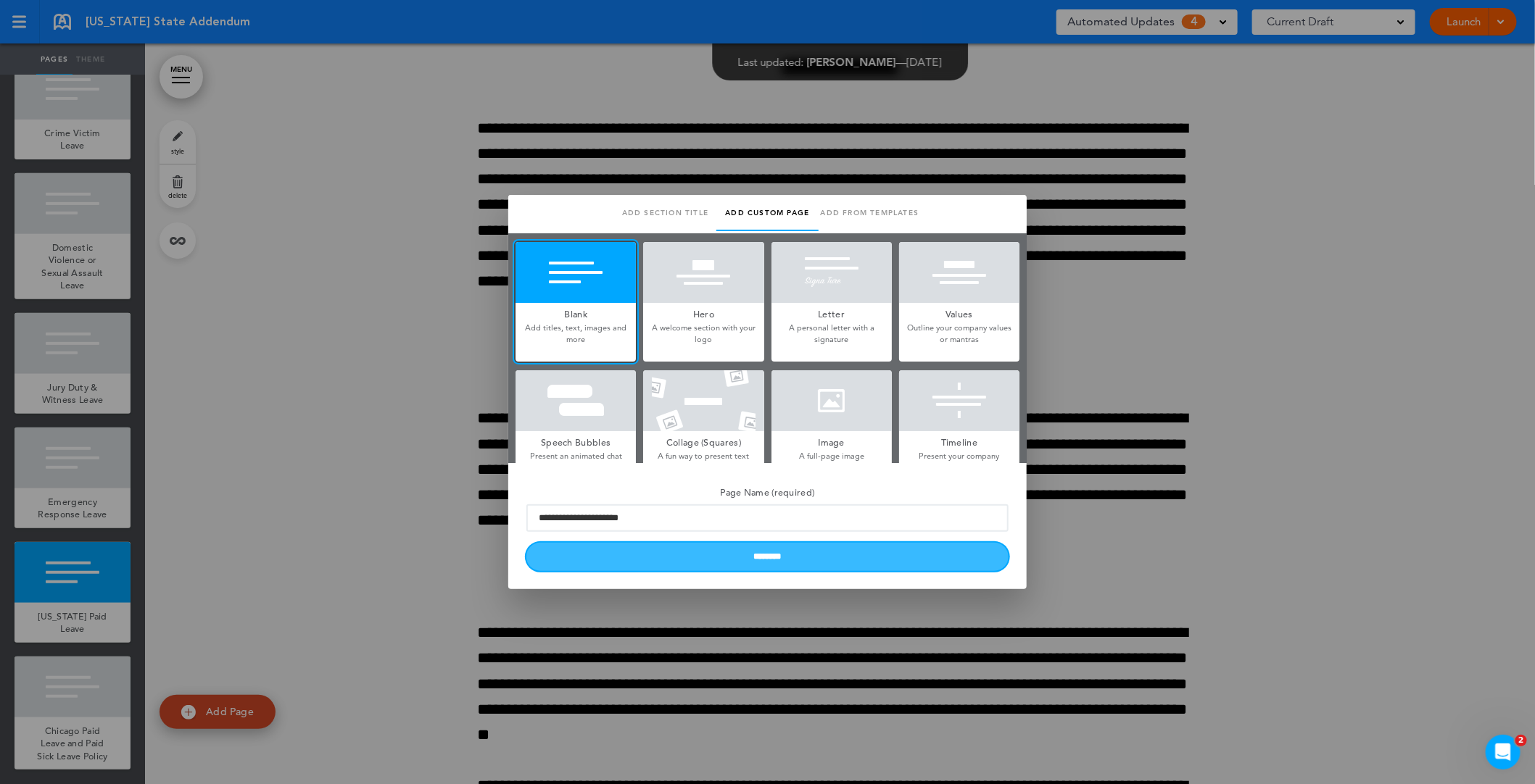
click at [676, 561] on input "********" at bounding box center [767, 557] width 482 height 29
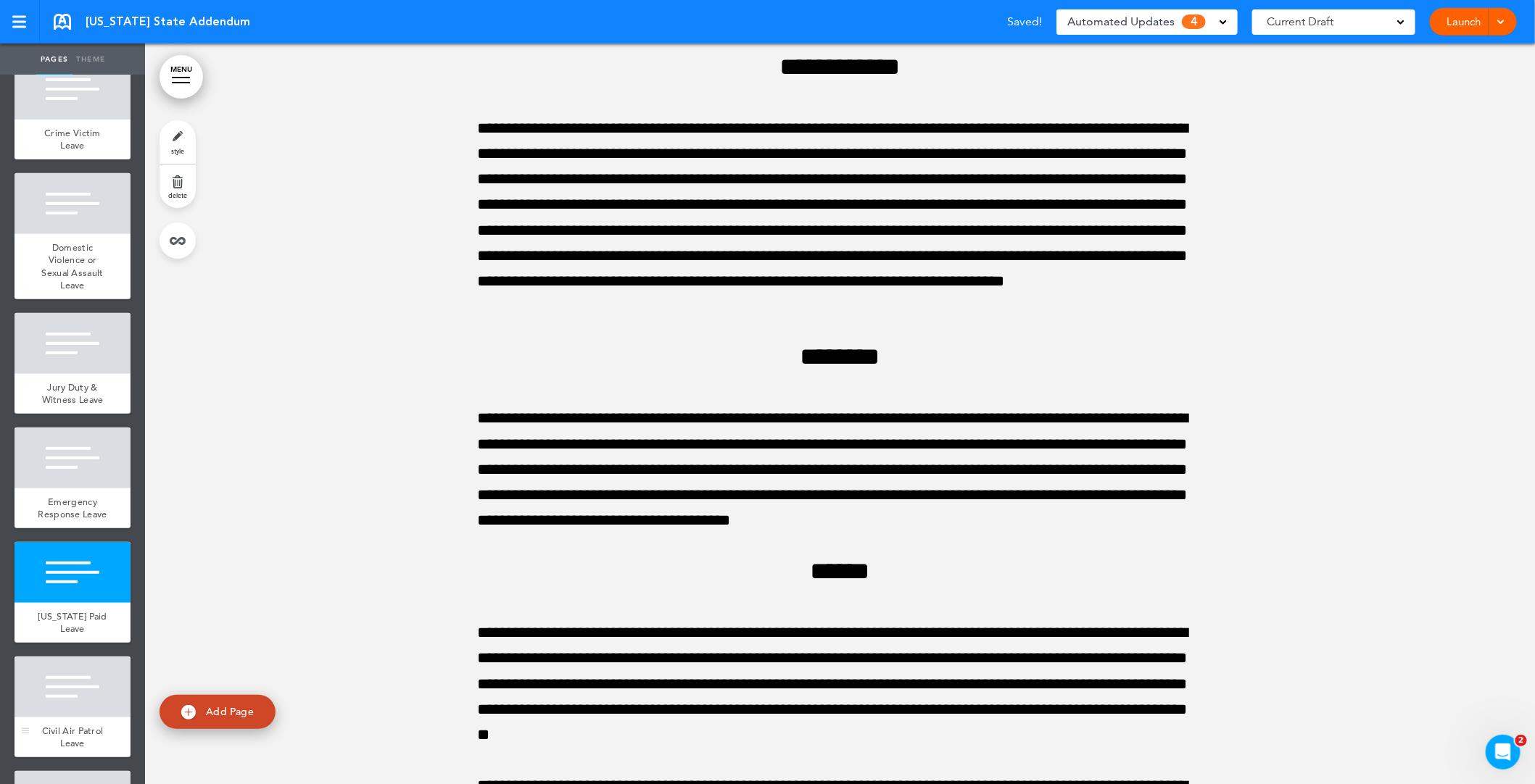
click at [69, 725] on span "Civil Air Patrol Leave" at bounding box center [73, 737] width 62 height 25
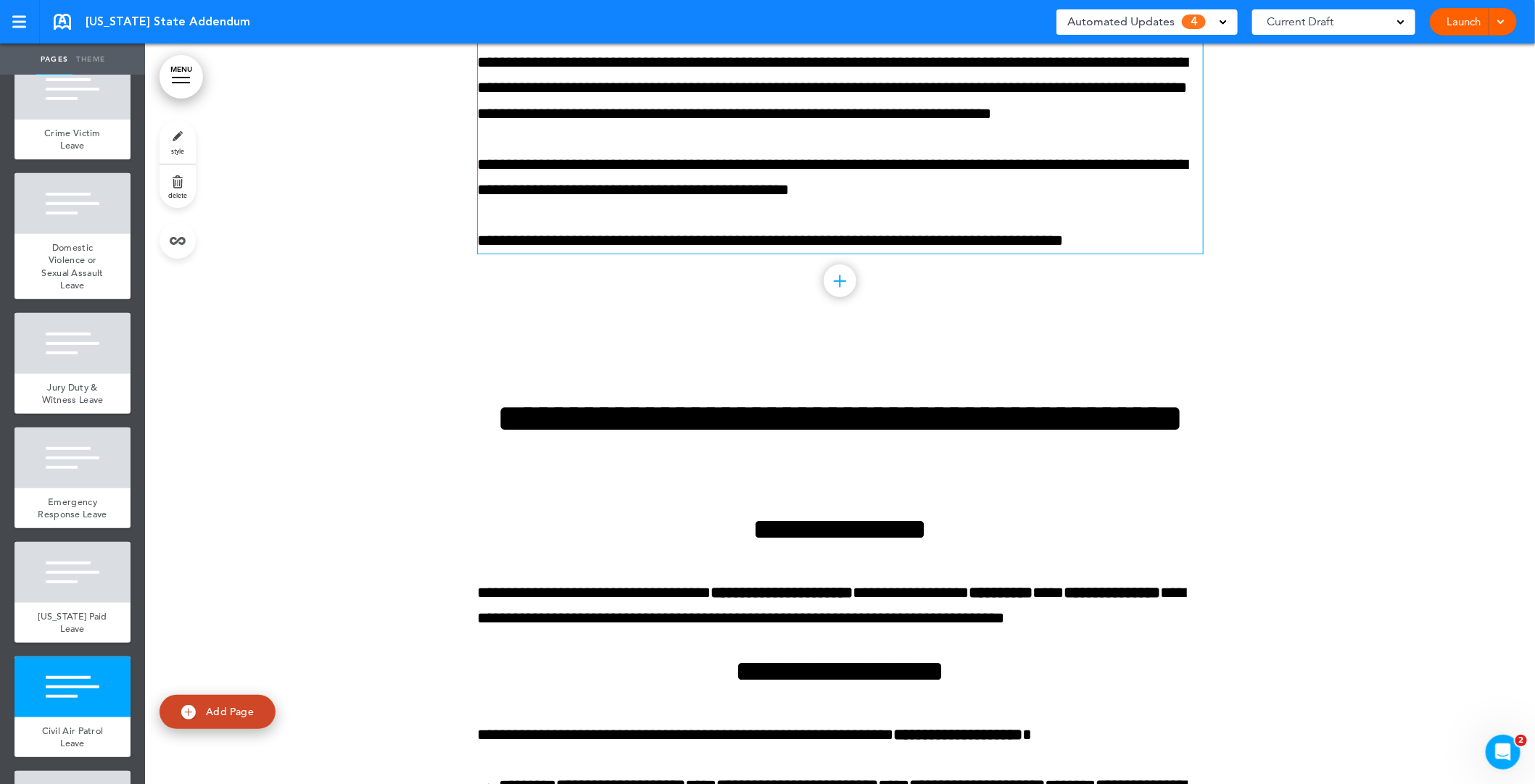
scroll to position [37063, 0]
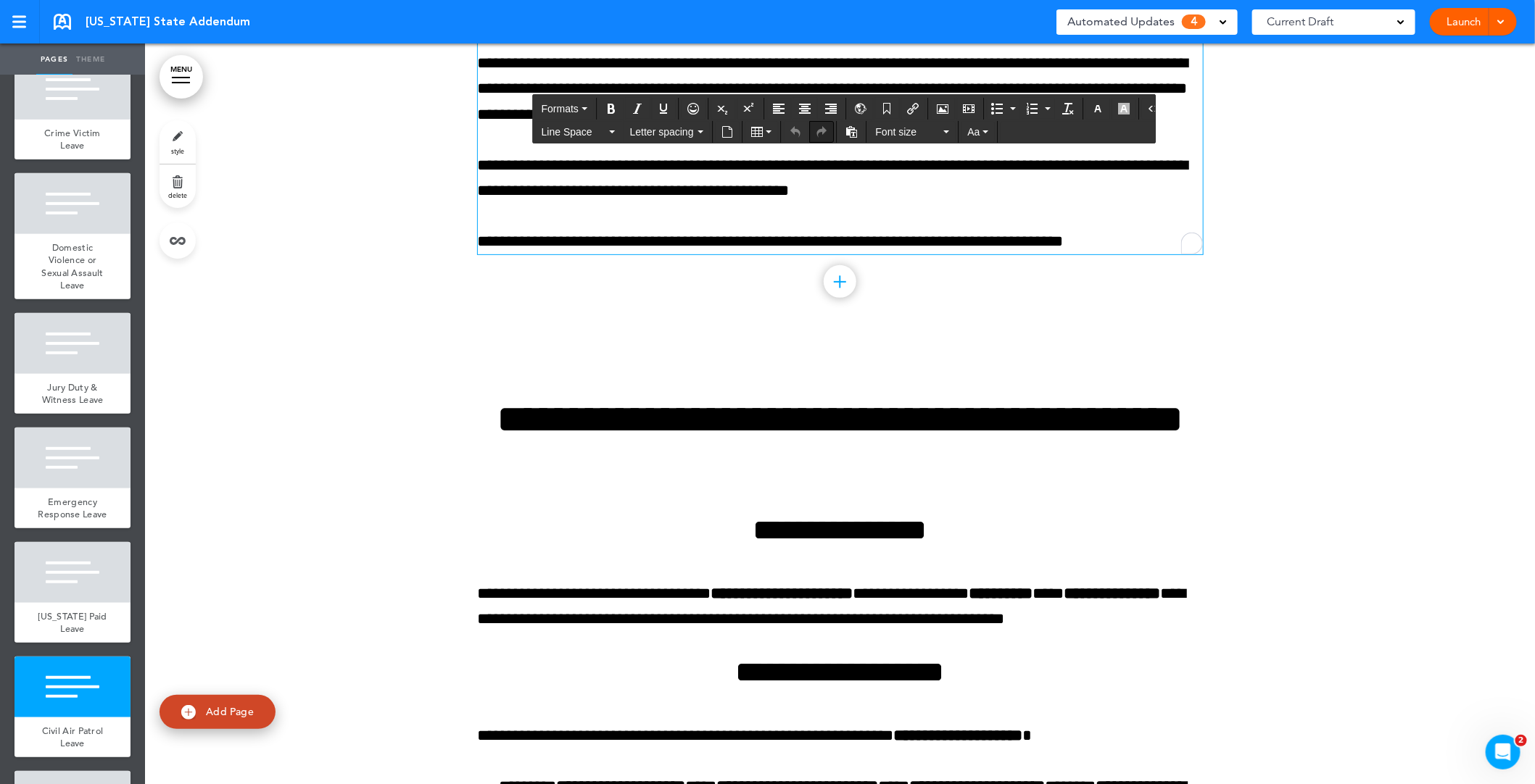
click at [824, 124] on button "Redo" at bounding box center [822, 132] width 23 height 21
click at [1119, 127] on p "**********" at bounding box center [840, 90] width 725 height 77
click at [923, 127] on p "**********" at bounding box center [840, 90] width 725 height 77
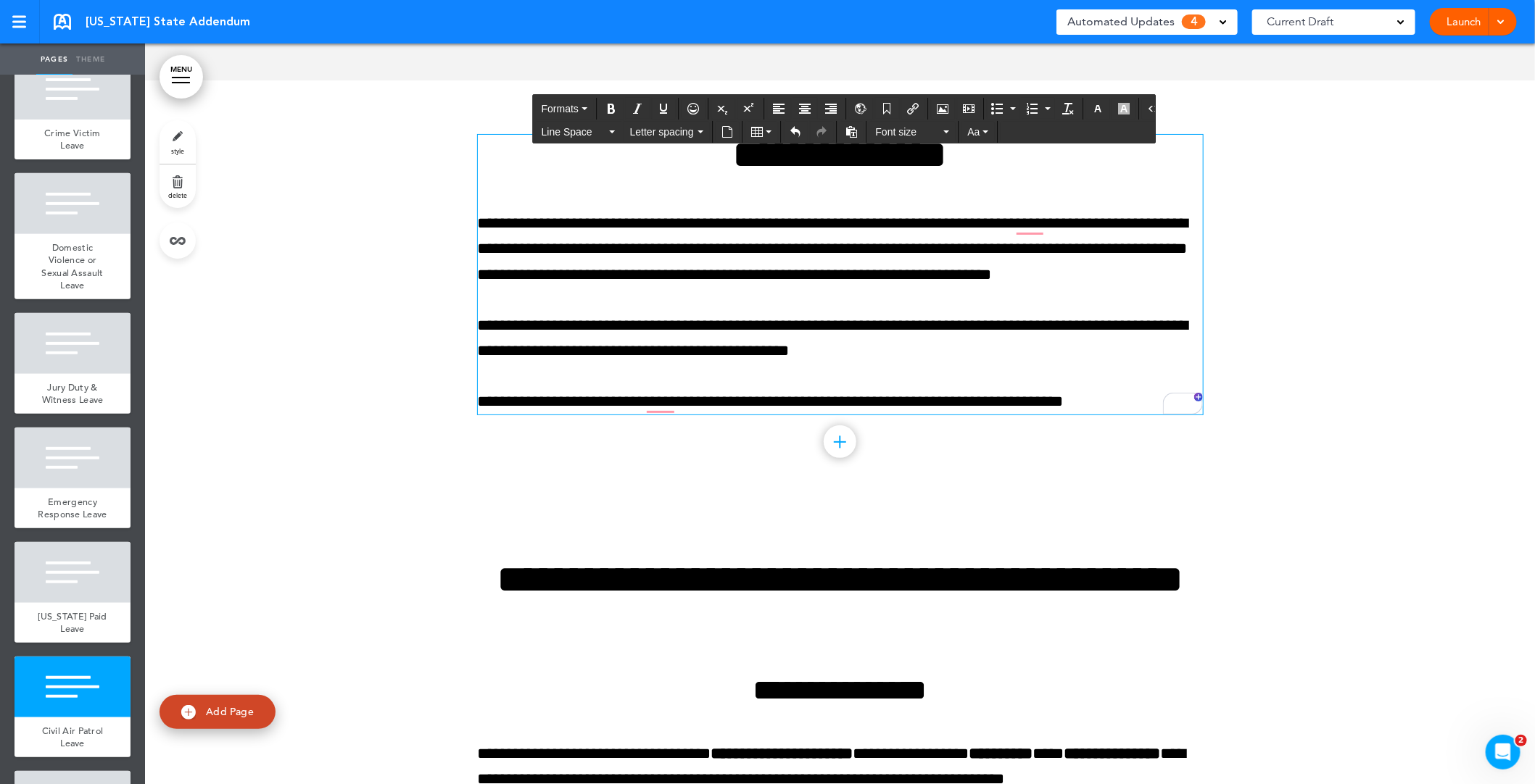
scroll to position [36908, 0]
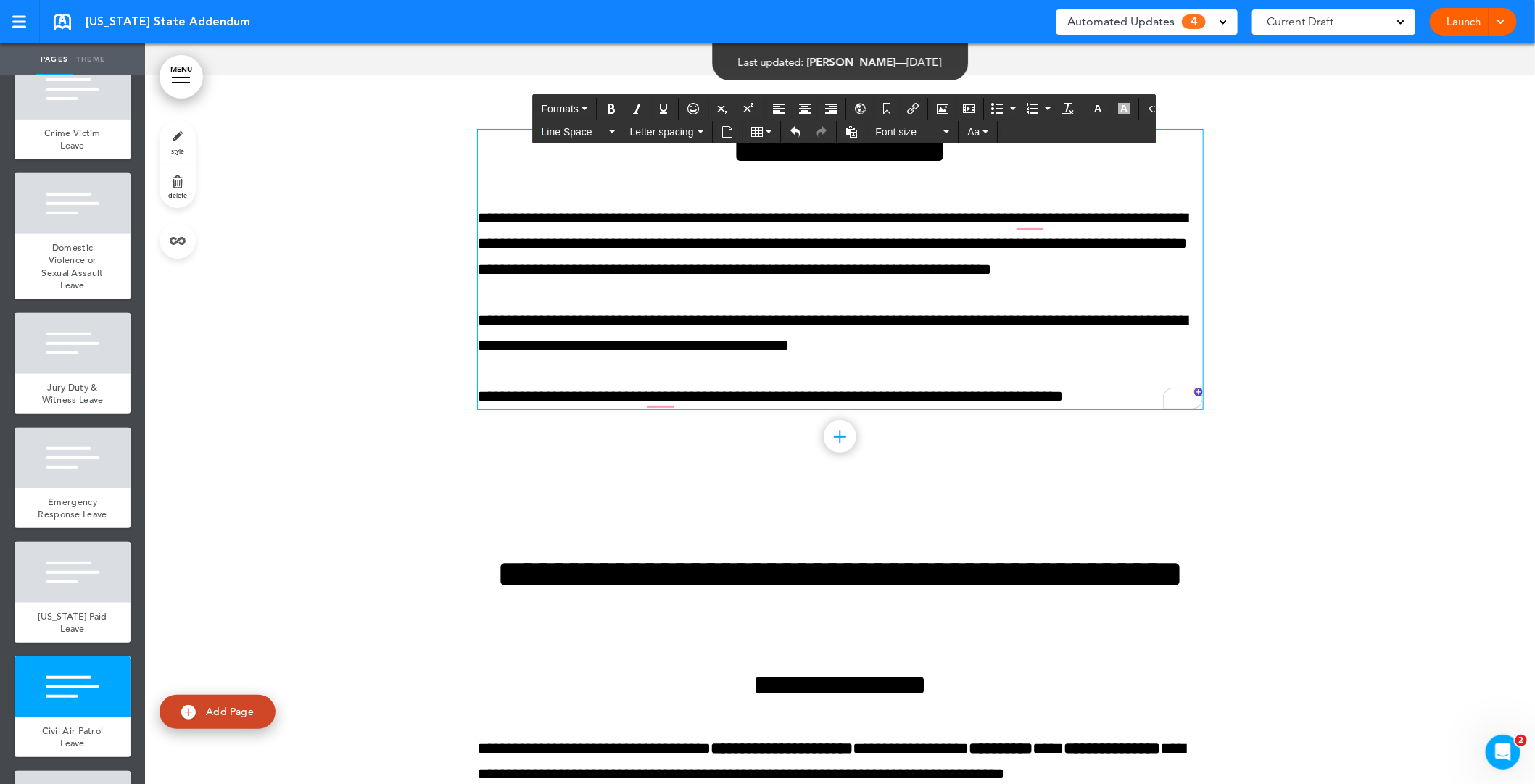
click at [904, 170] on h1 "**********" at bounding box center [840, 150] width 725 height 39
click at [905, 170] on h1 "**********" at bounding box center [840, 150] width 725 height 39
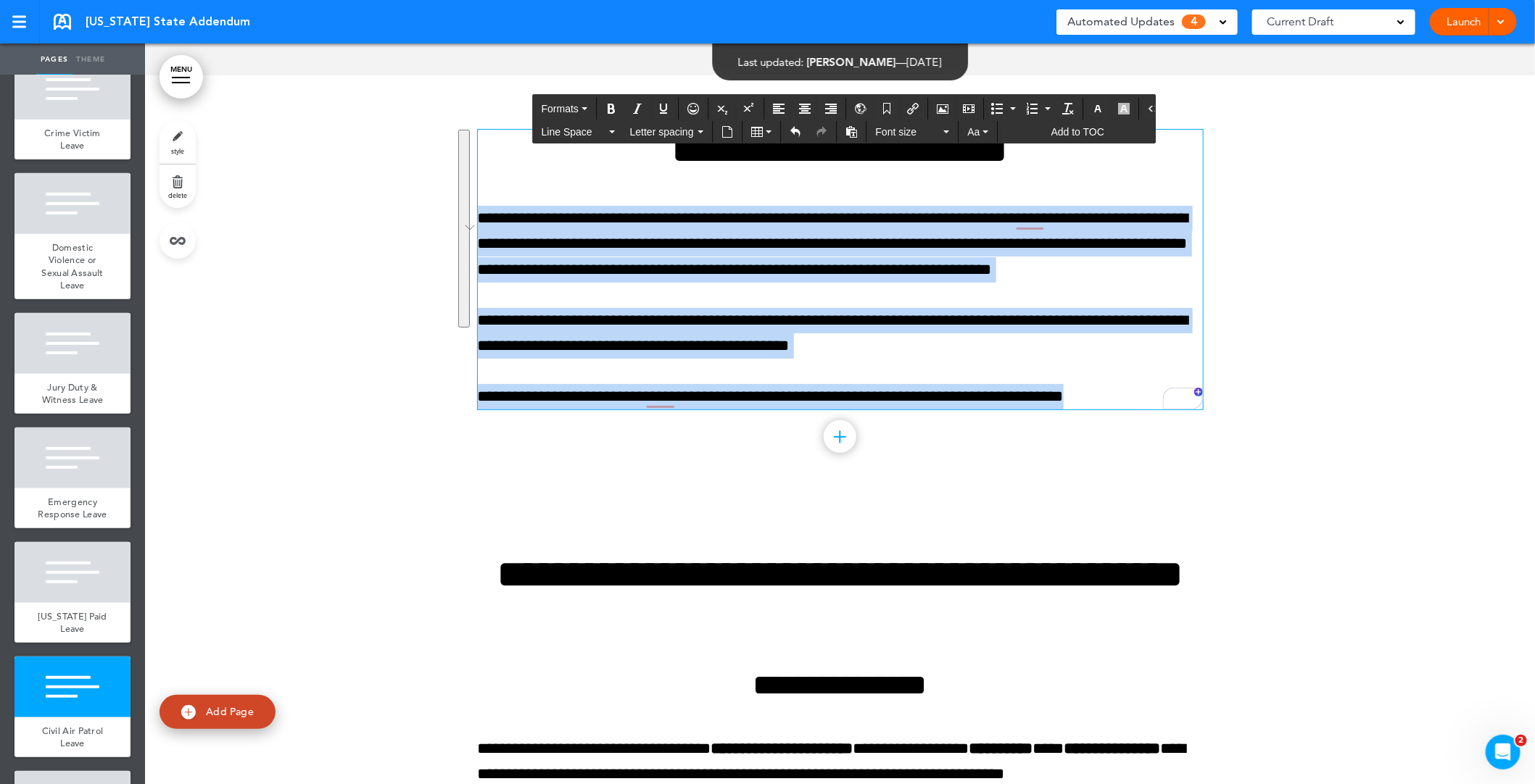
drag, startPoint x: 482, startPoint y: 339, endPoint x: 1129, endPoint y: 527, distance: 673.8
click at [1129, 410] on div "**********" at bounding box center [840, 270] width 725 height 280
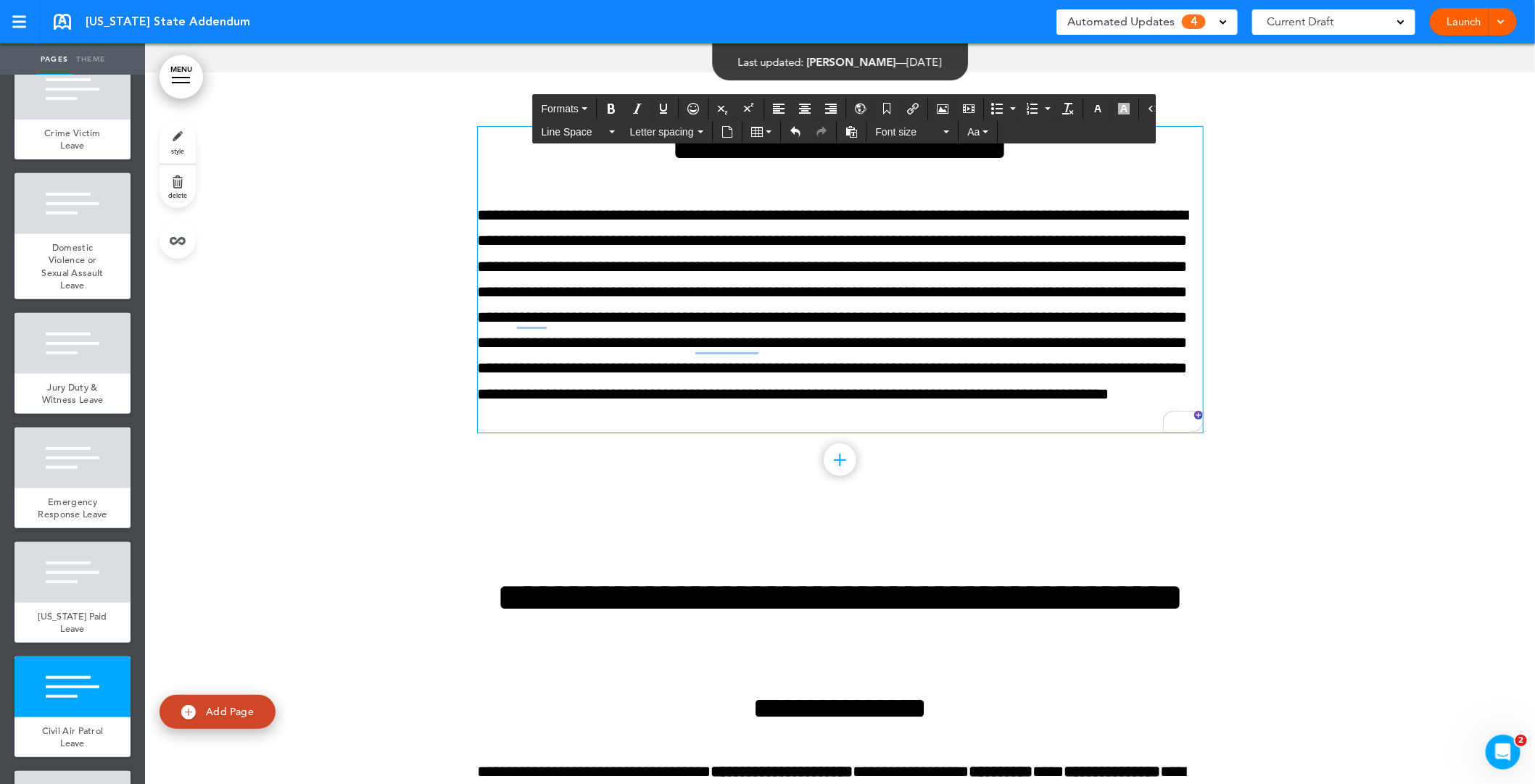
click at [1225, 414] on div at bounding box center [840, 298] width 1390 height 451
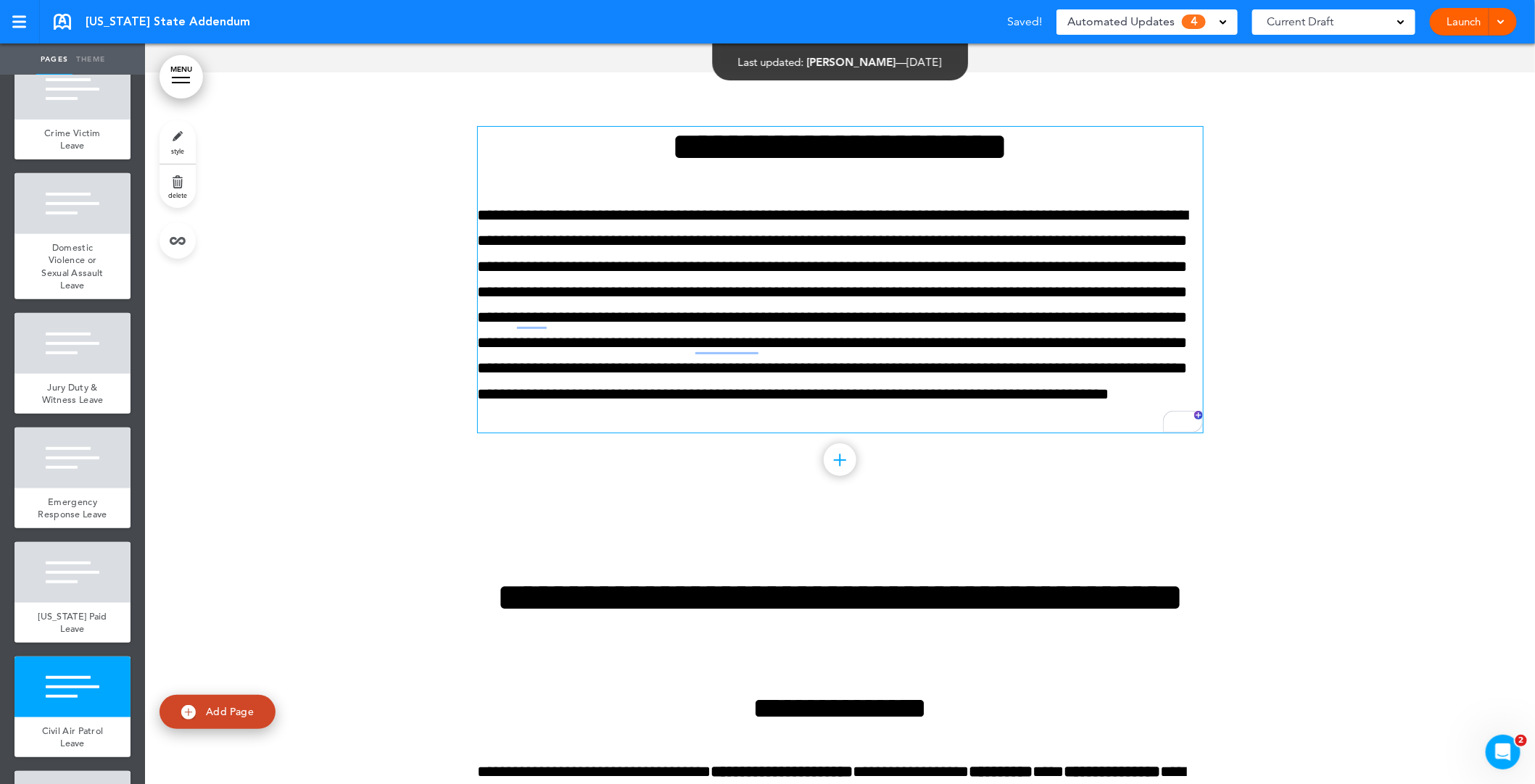
click at [1376, 414] on div at bounding box center [840, 298] width 1390 height 451
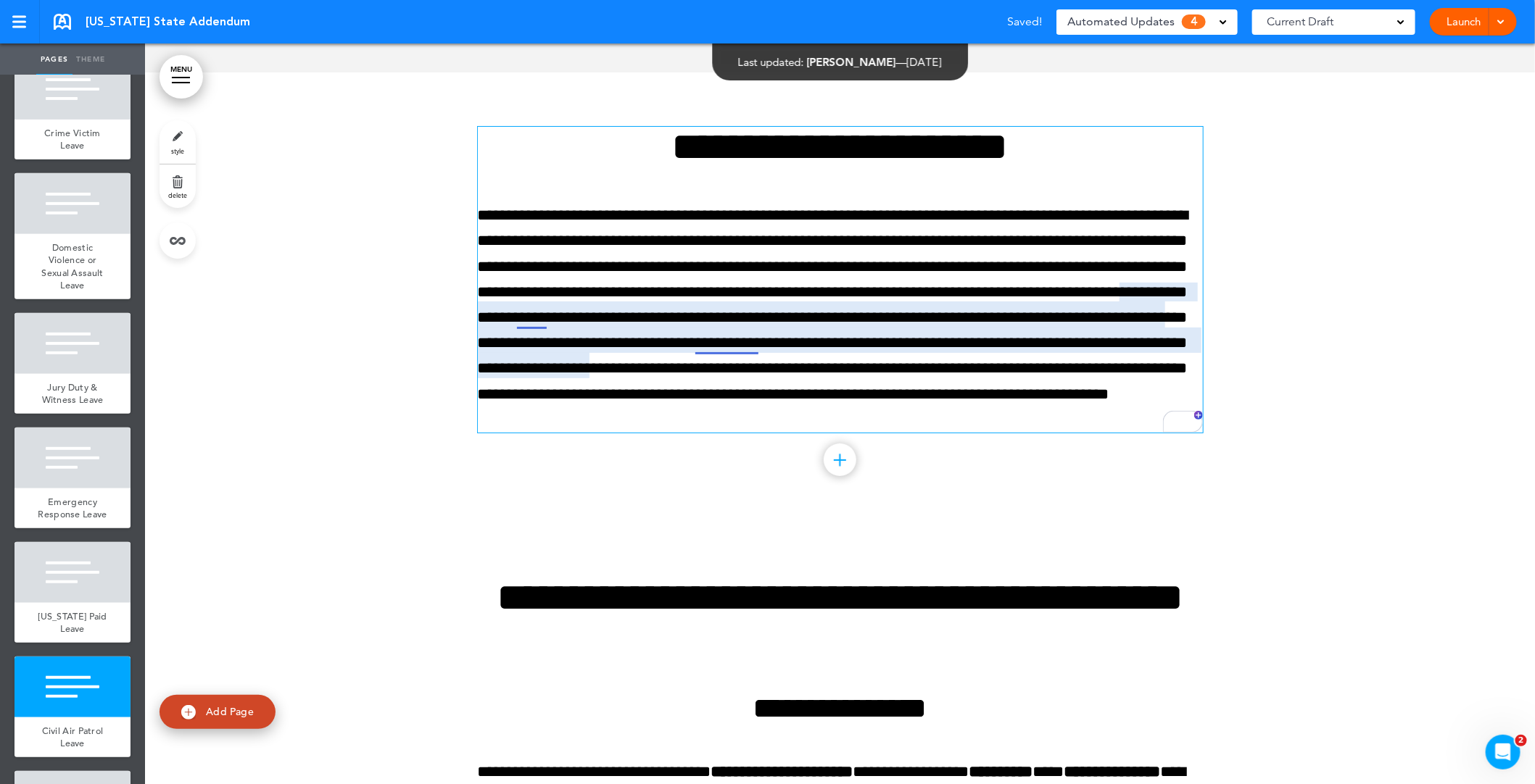
click at [740, 432] on p "**********" at bounding box center [840, 318] width 725 height 230
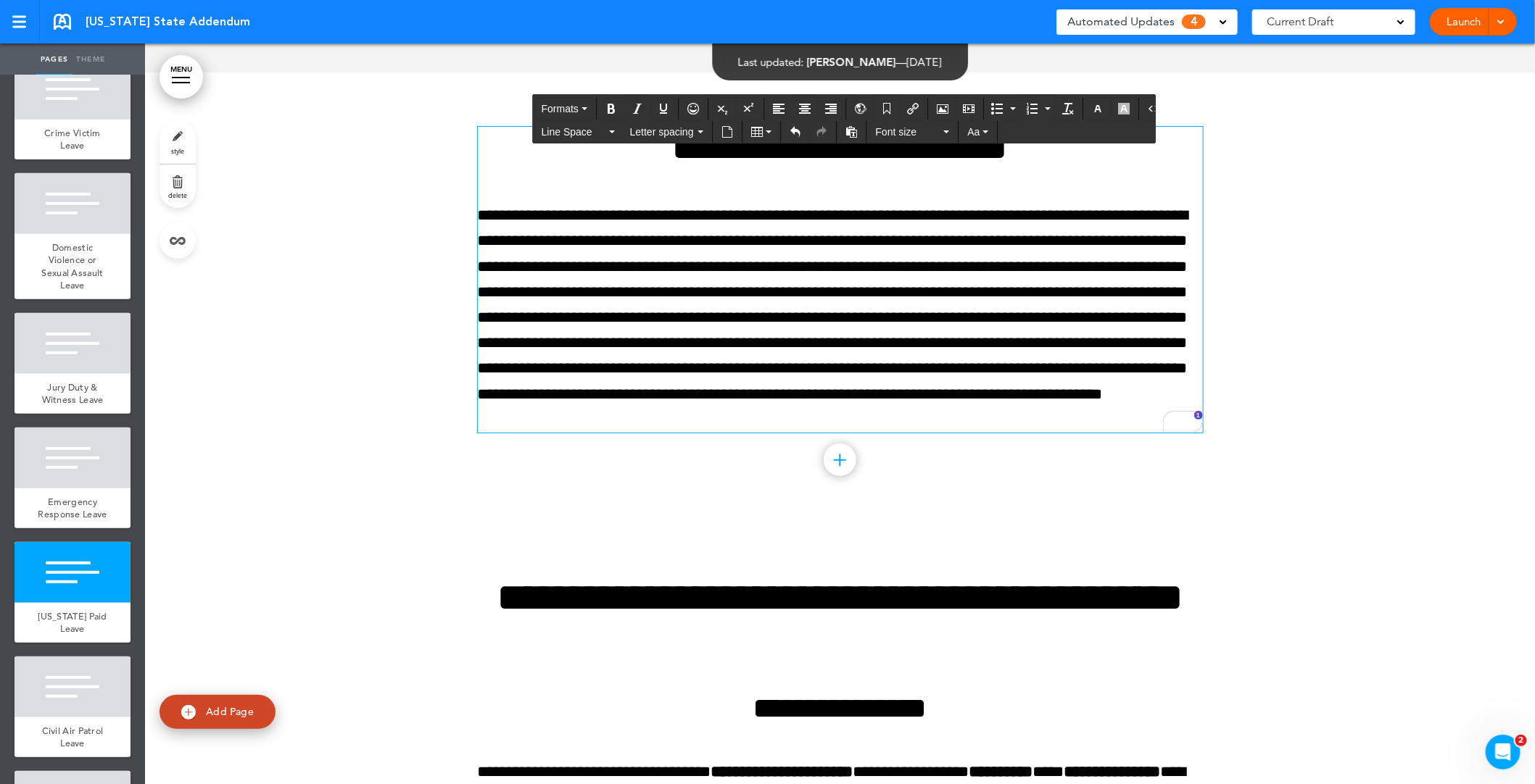
click at [71, 22] on div "[US_STATE] State Addendum" at bounding box center [152, 22] width 196 height 16
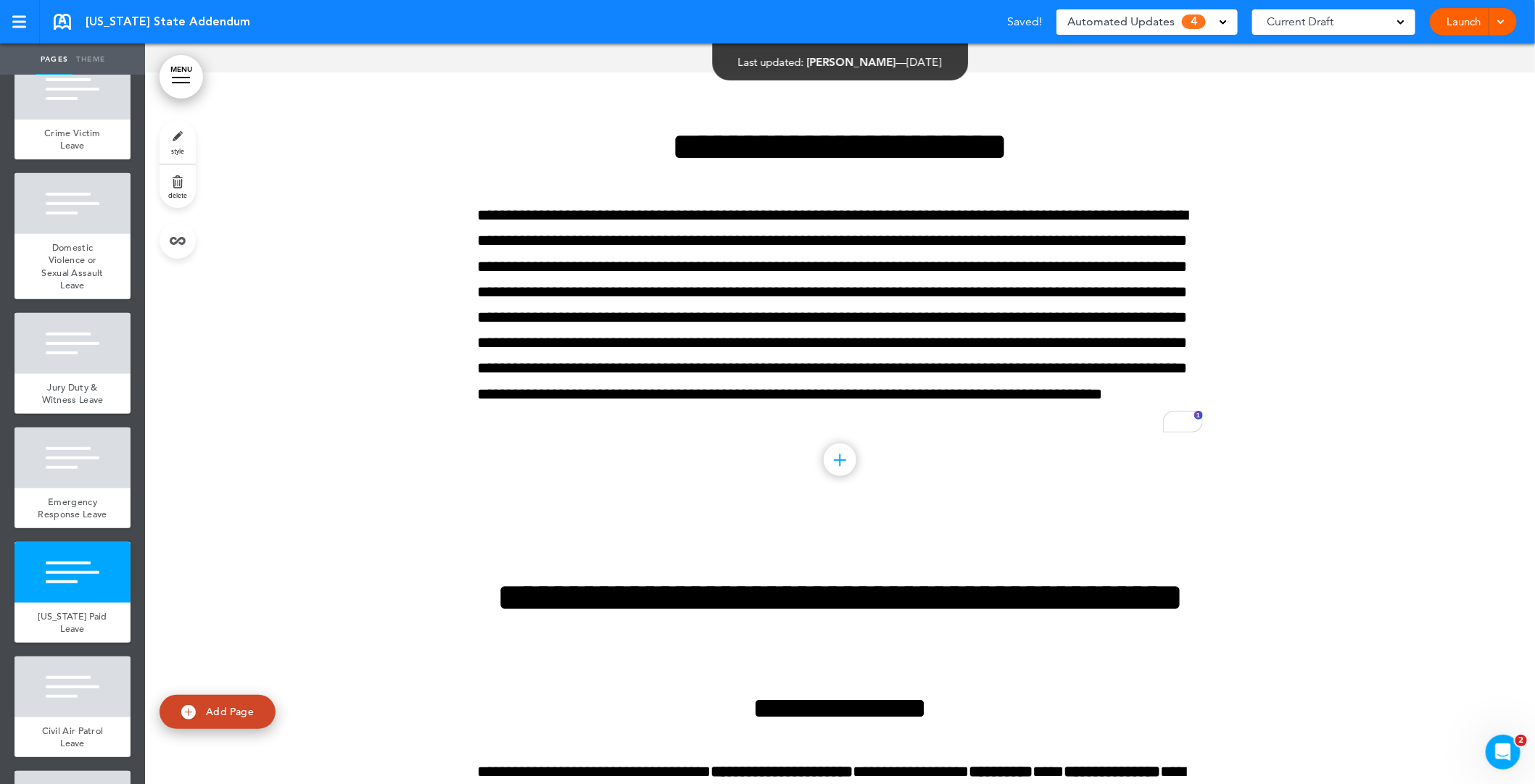
click at [62, 22] on link at bounding box center [62, 22] width 17 height 16
